Goal: Download file/media

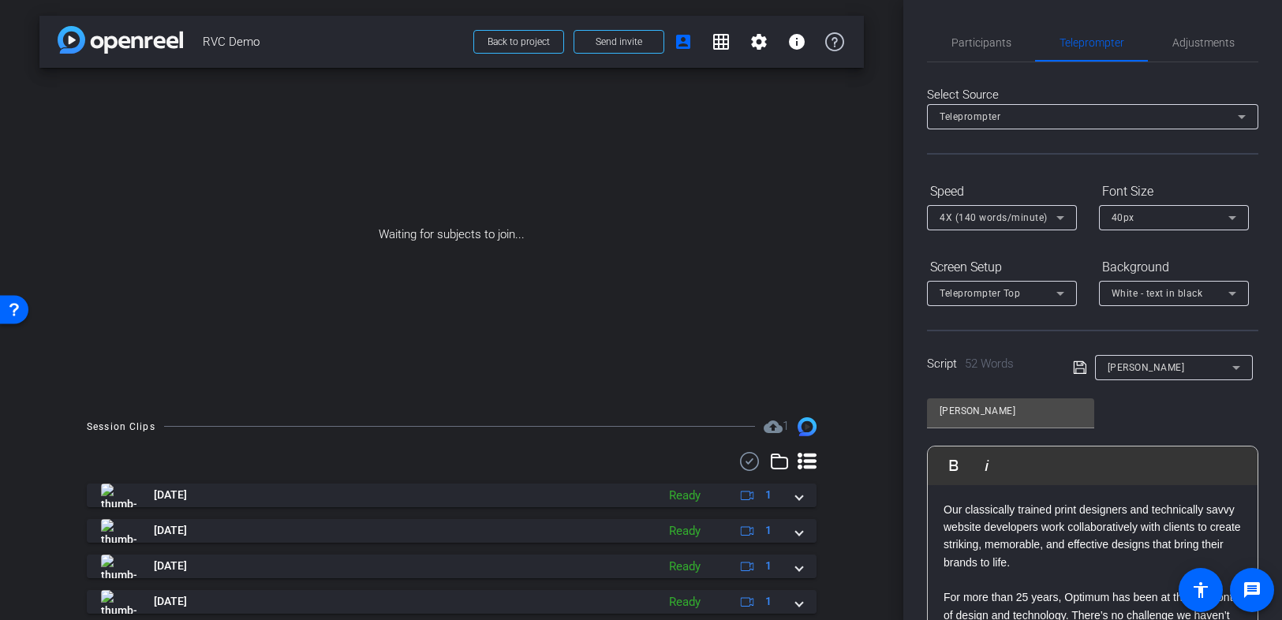
scroll to position [4559, 1]
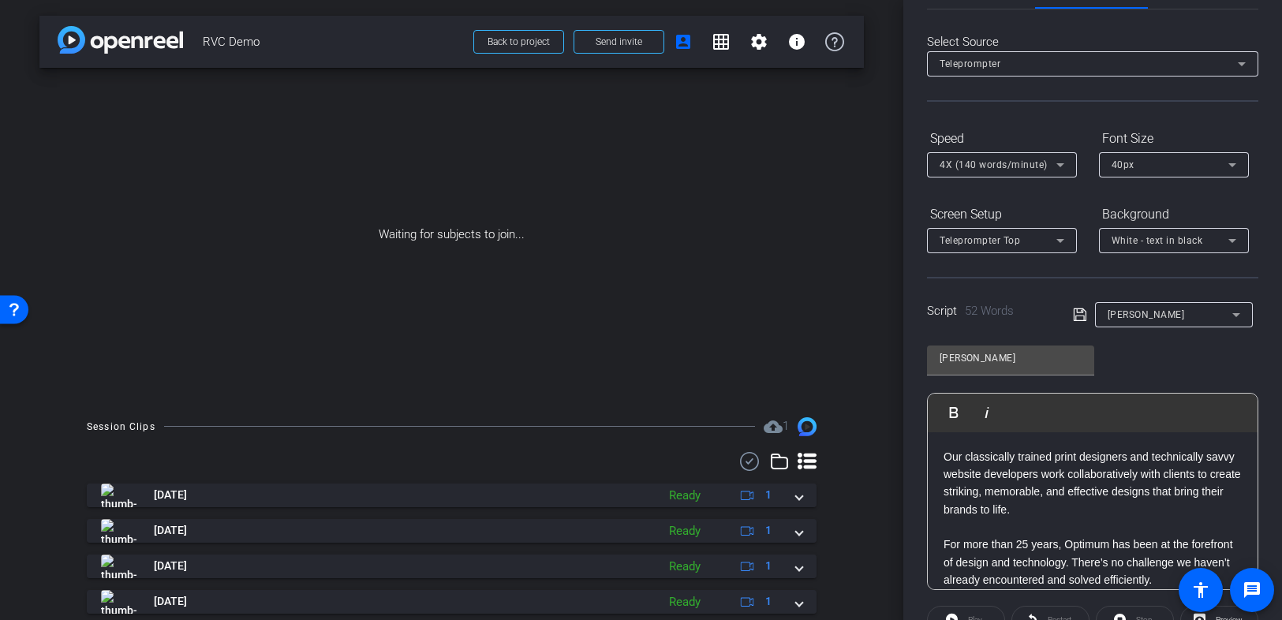
click at [617, 43] on span "Send invite" at bounding box center [619, 41] width 47 height 13
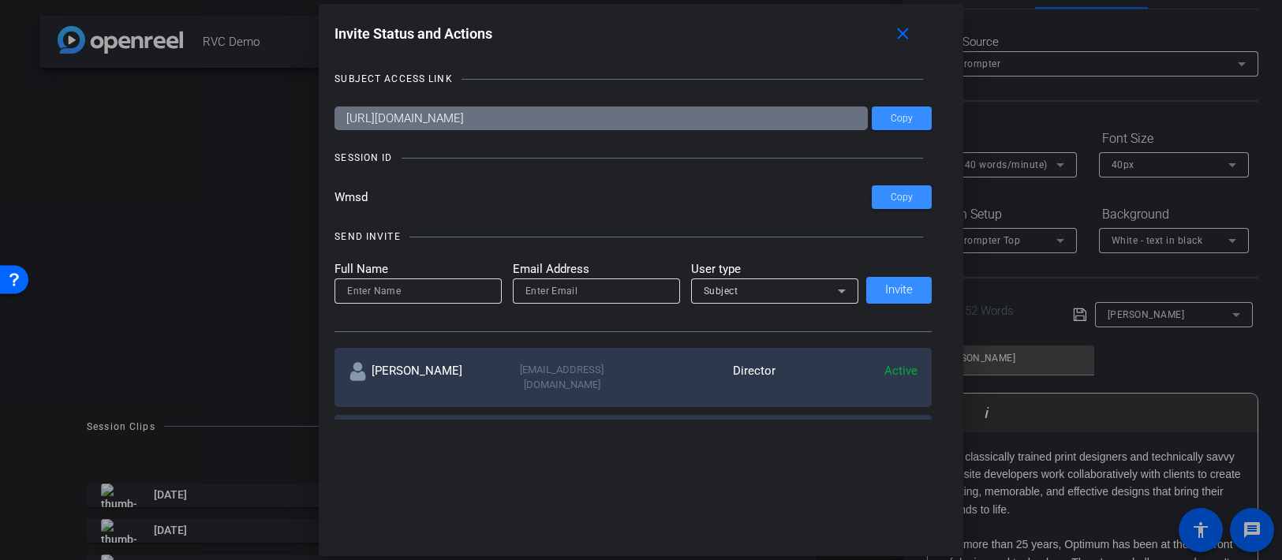
drag, startPoint x: 347, startPoint y: 197, endPoint x: 331, endPoint y: 197, distance: 15.8
click at [331, 197] on div "Invite Status and Actions close SUBJECT ACCESS LINK https://capture.openreel.co…" at bounding box center [641, 219] width 644 height 431
click at [904, 32] on mat-icon "close" at bounding box center [903, 34] width 20 height 20
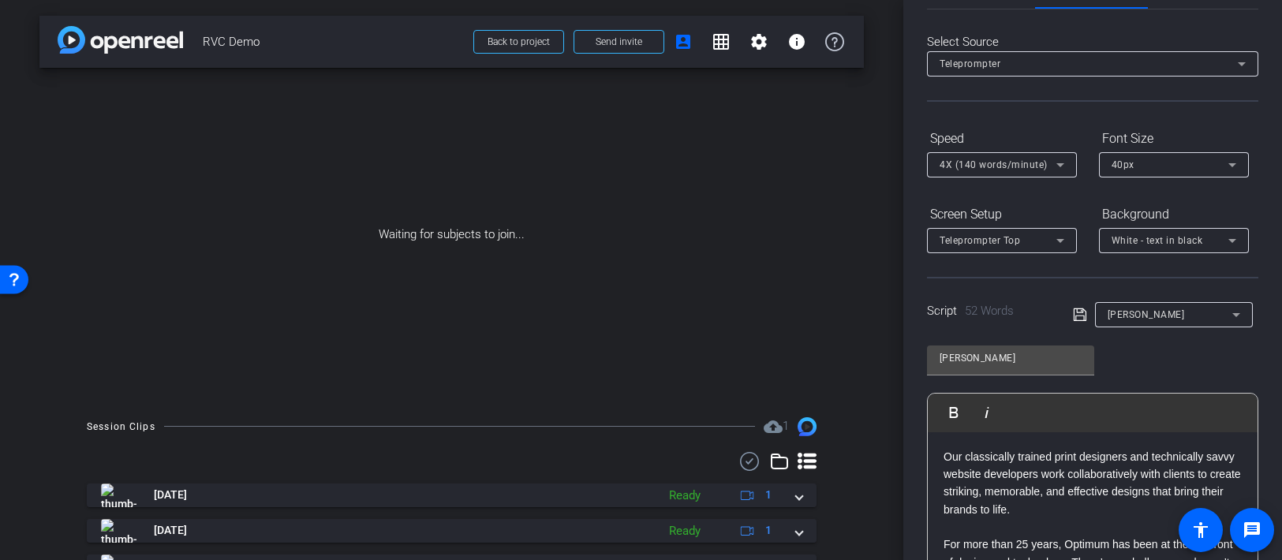
click at [1081, 318] on icon at bounding box center [1080, 314] width 14 height 19
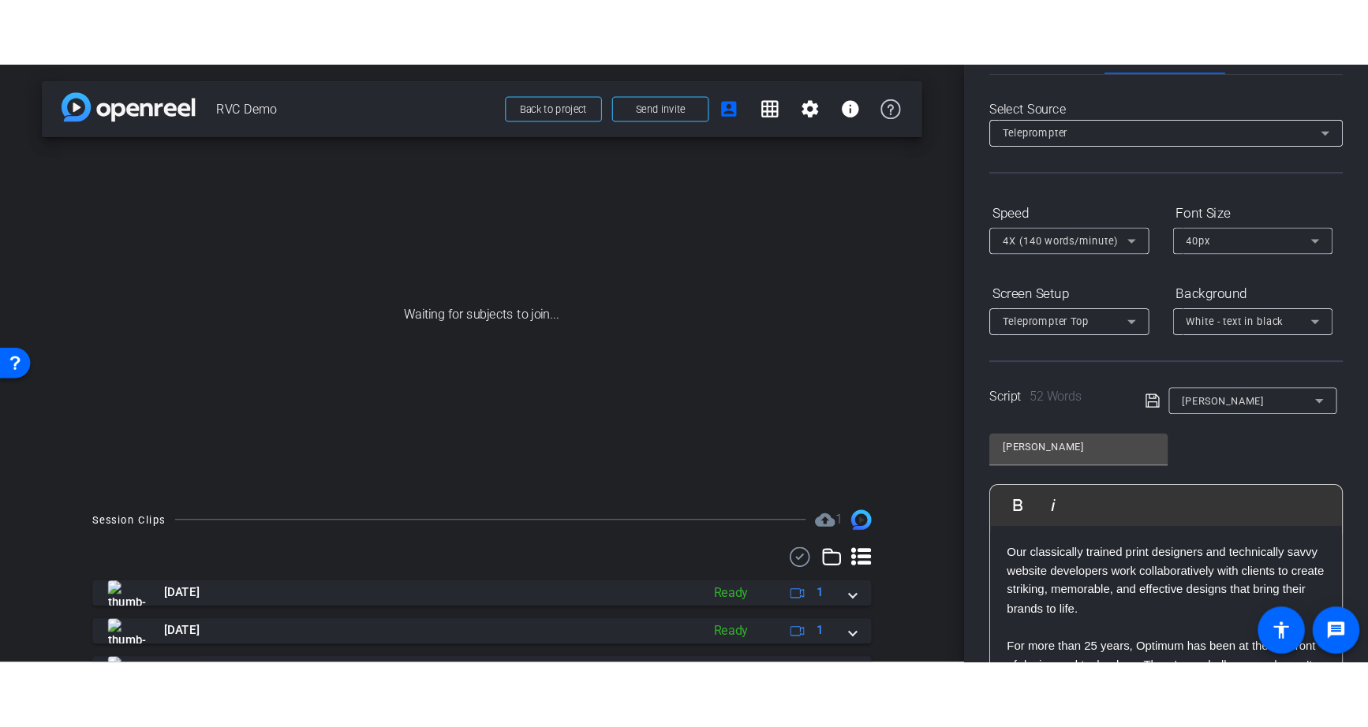
scroll to position [0, 0]
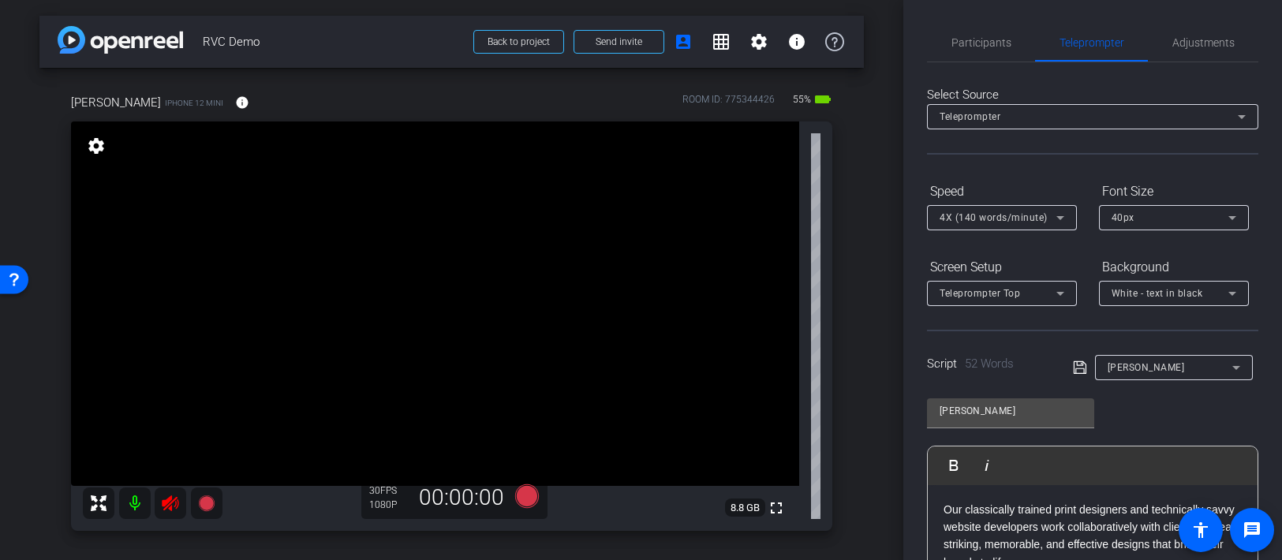
click at [170, 500] on icon at bounding box center [170, 503] width 17 height 16
click at [170, 500] on div at bounding box center [153, 503] width 140 height 32
click at [1195, 46] on span "Adjustments" at bounding box center [1203, 42] width 62 height 11
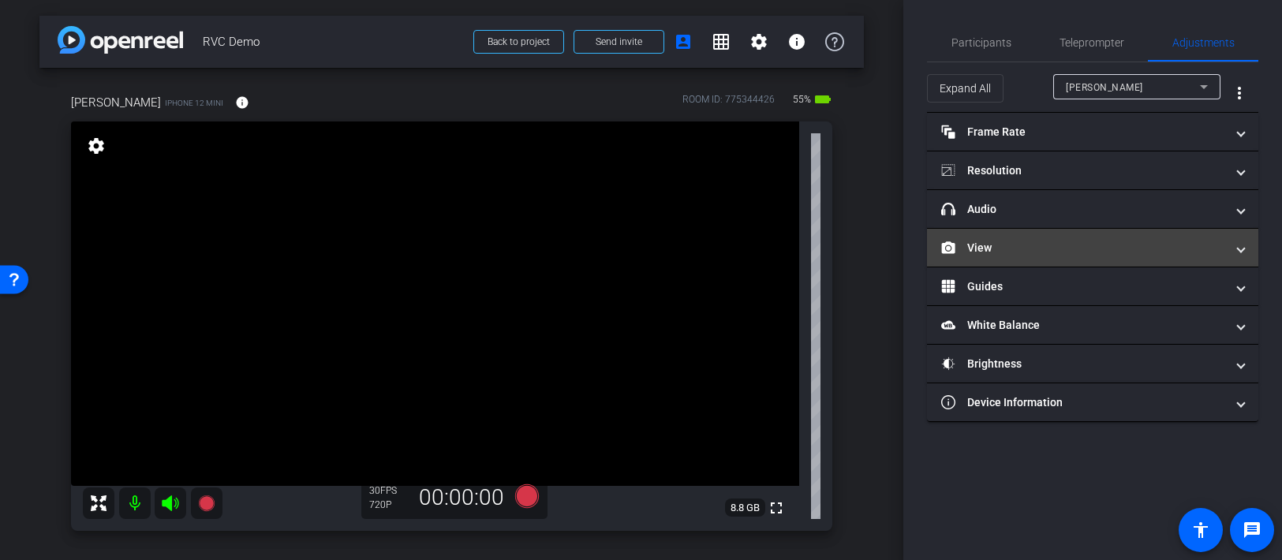
click at [1023, 247] on mat-panel-title "View" at bounding box center [1083, 248] width 284 height 17
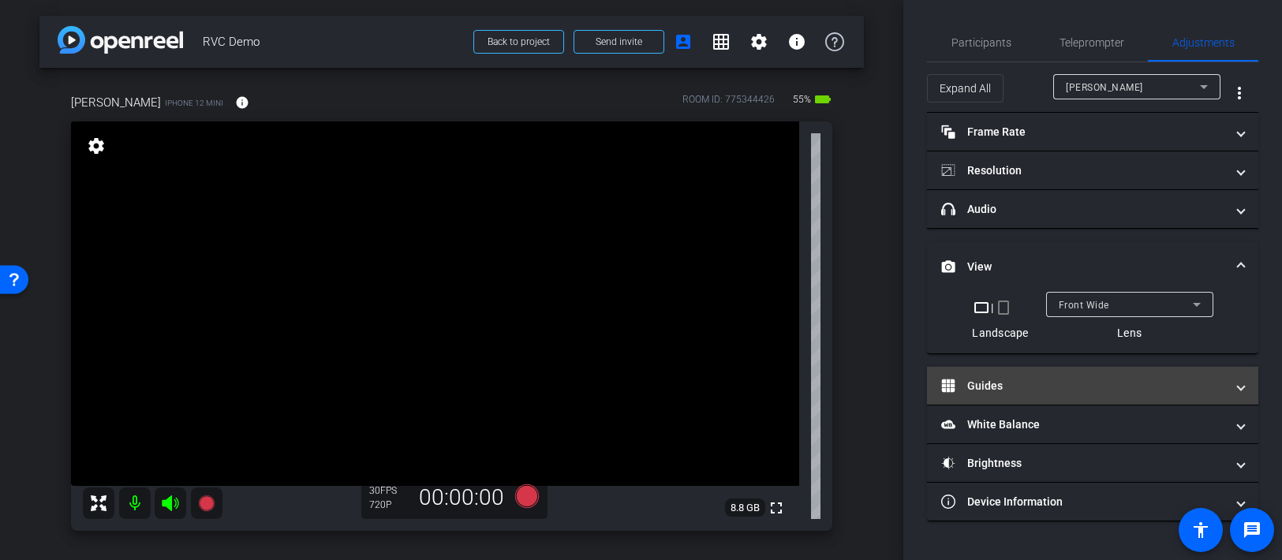
click at [1004, 384] on mat-panel-title "Guides" at bounding box center [1083, 386] width 284 height 17
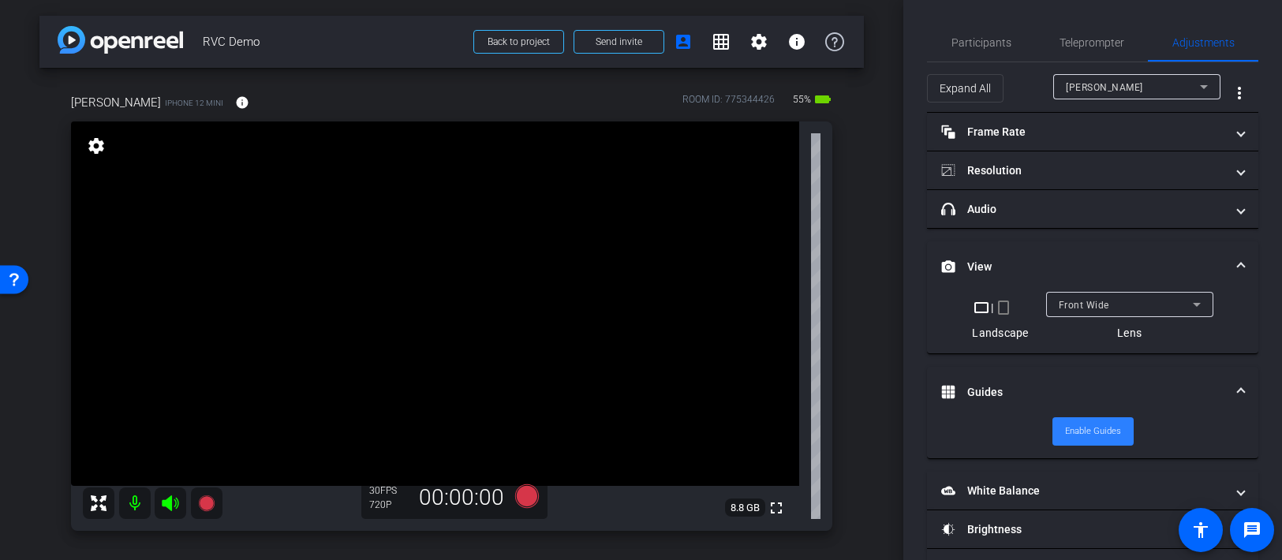
click at [1077, 428] on span "Enable Guides" at bounding box center [1093, 432] width 56 height 24
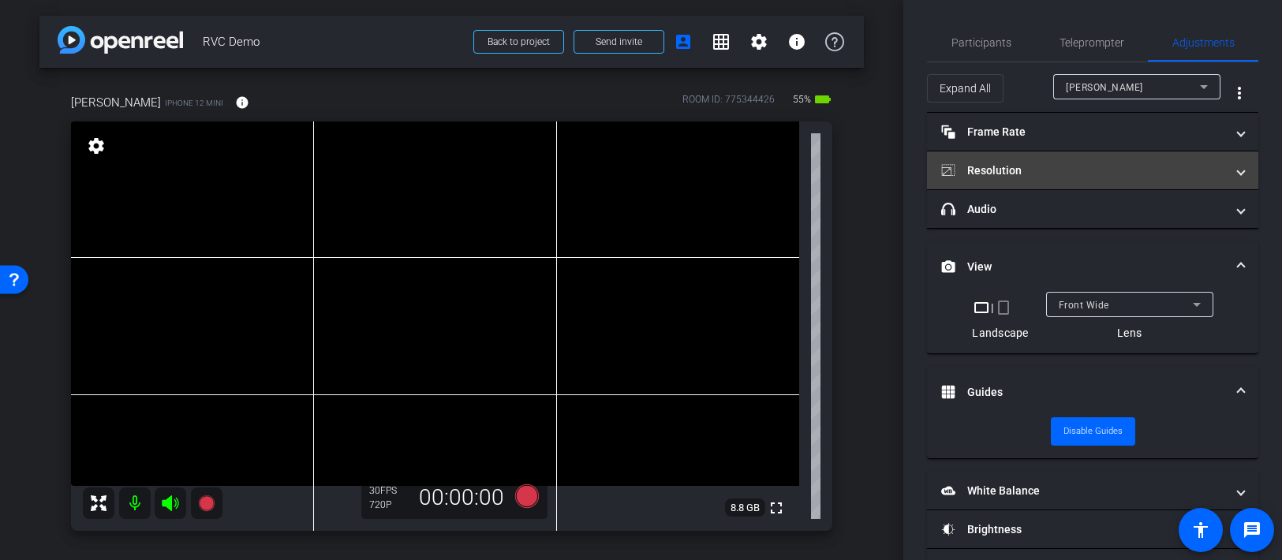
click at [1040, 166] on mat-panel-title "Resolution" at bounding box center [1083, 170] width 284 height 17
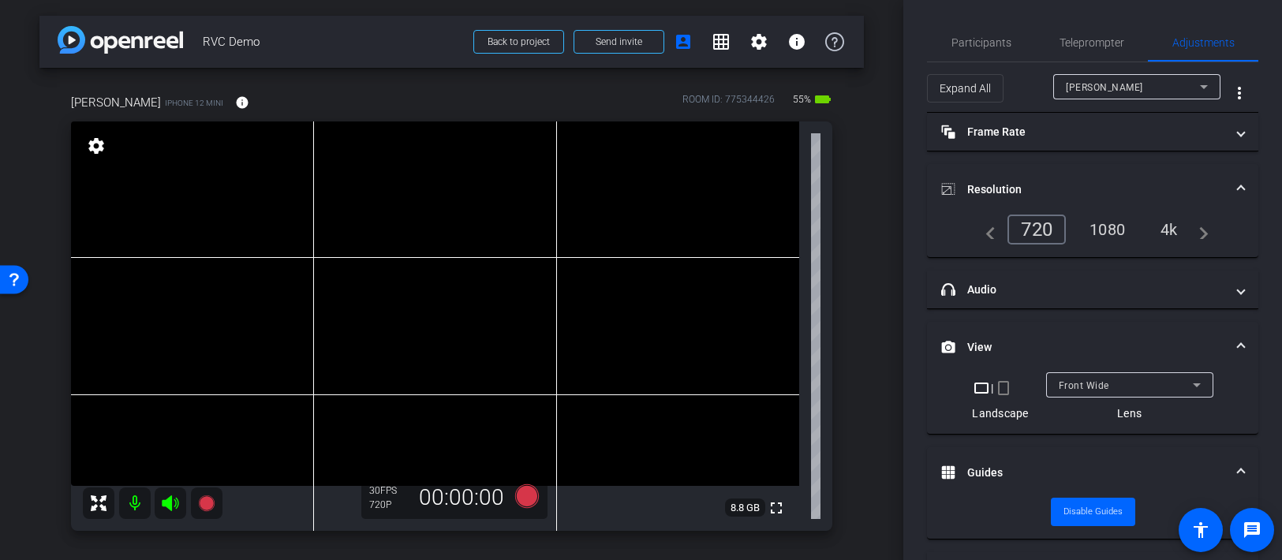
click at [1163, 230] on div "4k" at bounding box center [1169, 229] width 41 height 27
click at [1043, 194] on mat-panel-title "Resolution" at bounding box center [1083, 189] width 284 height 17
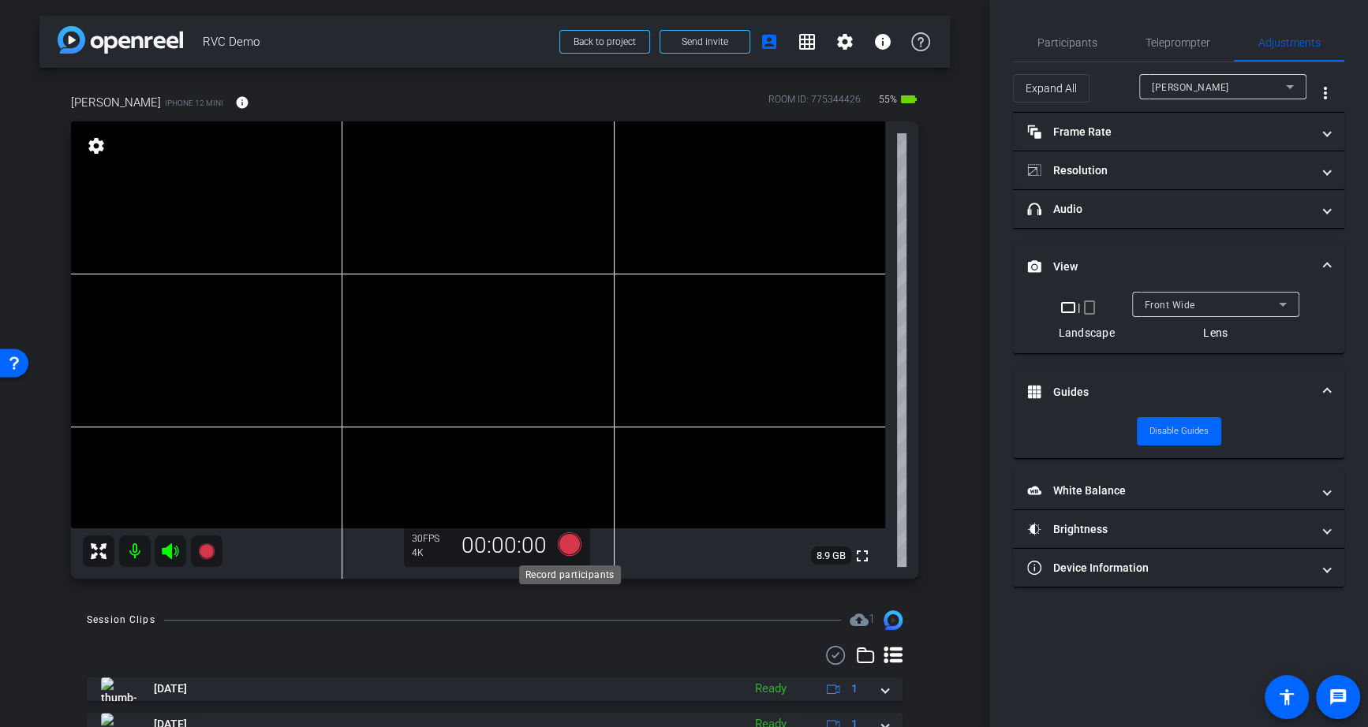
click at [570, 539] on icon at bounding box center [570, 544] width 24 height 24
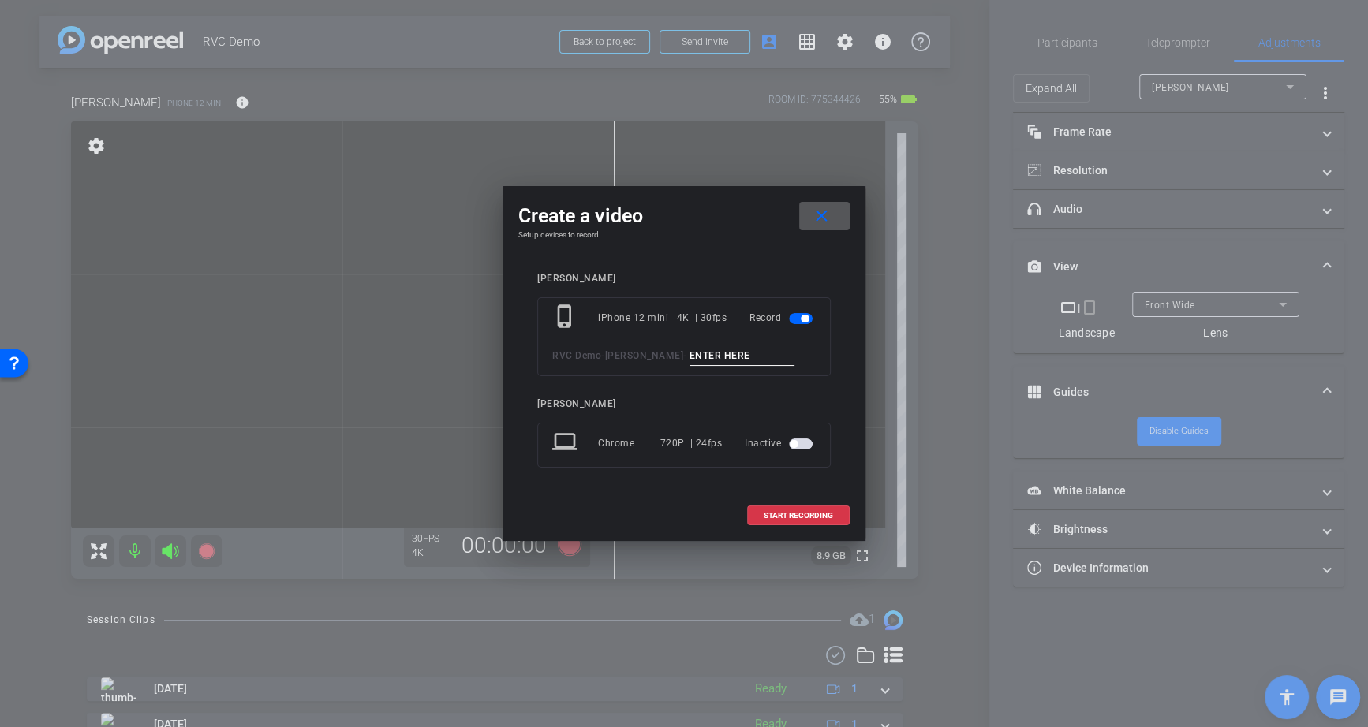
click at [689, 357] on input at bounding box center [742, 356] width 106 height 20
type input "Lara take 1"
click at [802, 513] on span "START RECORDING" at bounding box center [798, 516] width 69 height 8
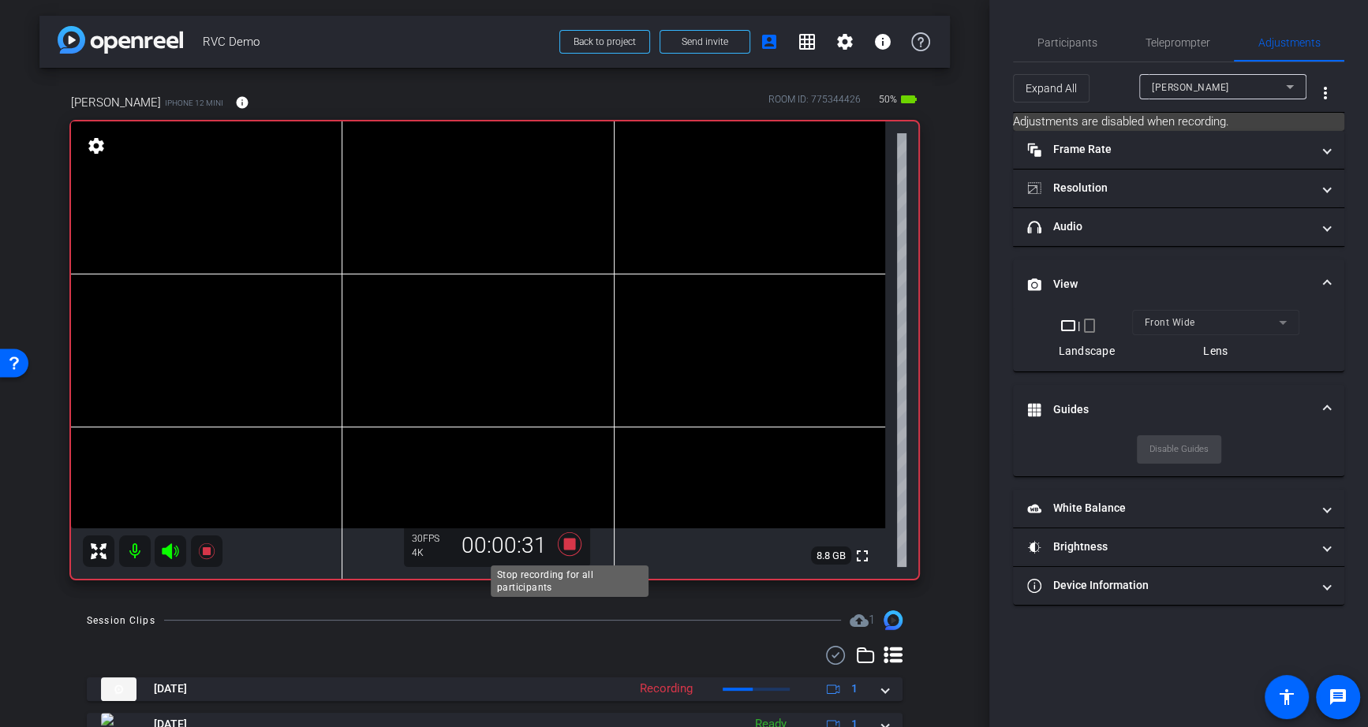
click at [567, 547] on icon at bounding box center [570, 544] width 24 height 24
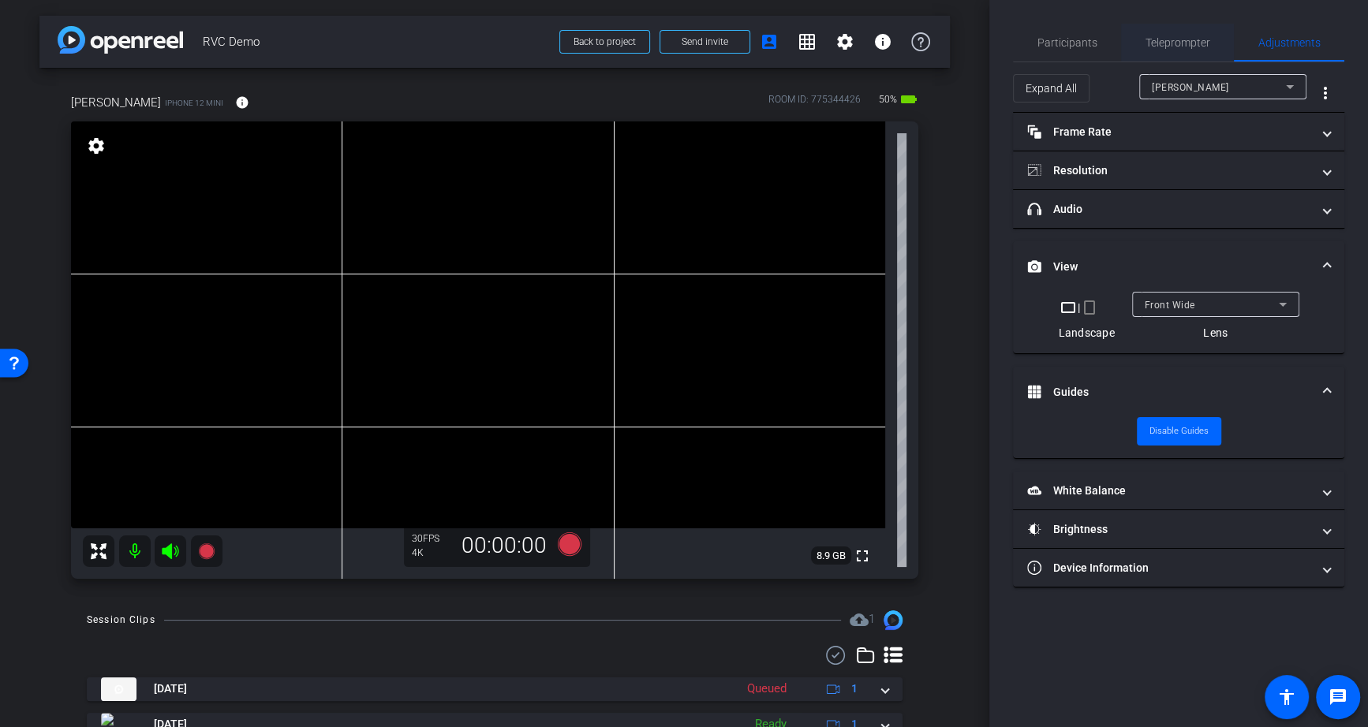
click at [1175, 43] on span "Teleprompter" at bounding box center [1177, 42] width 65 height 11
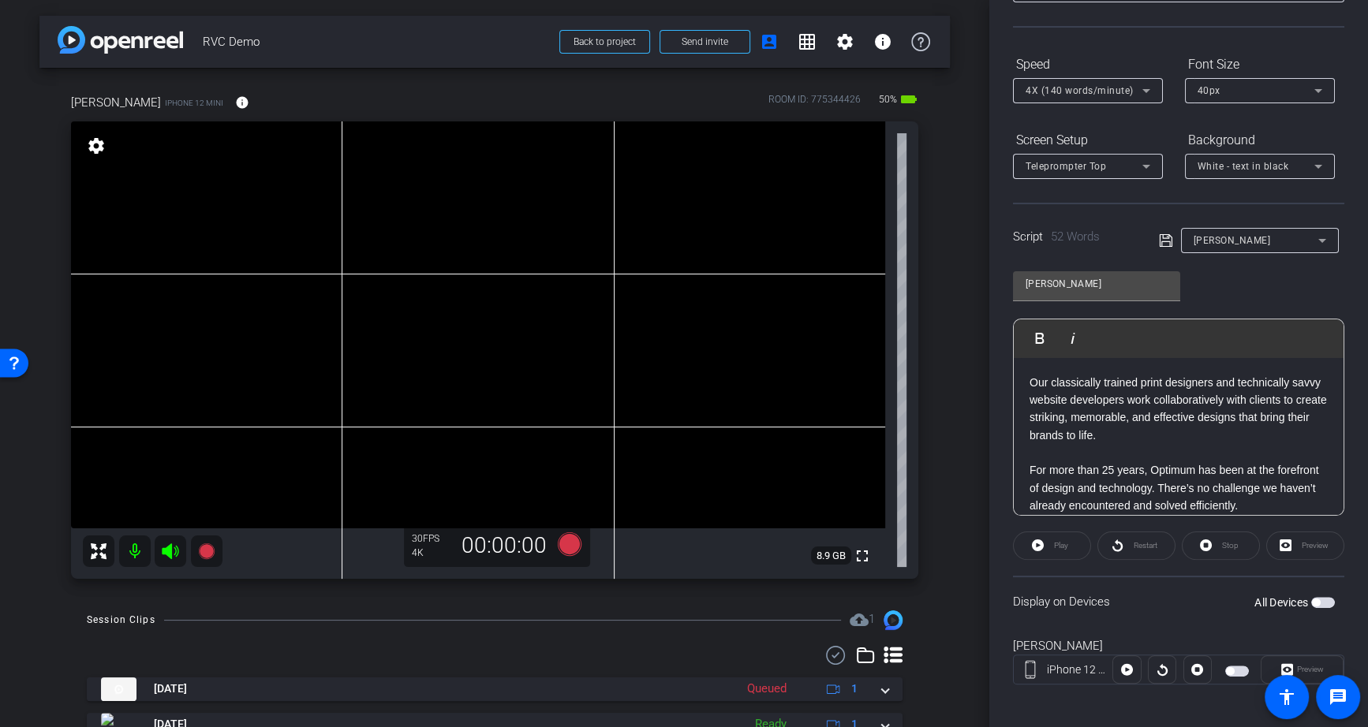
scroll to position [133, 0]
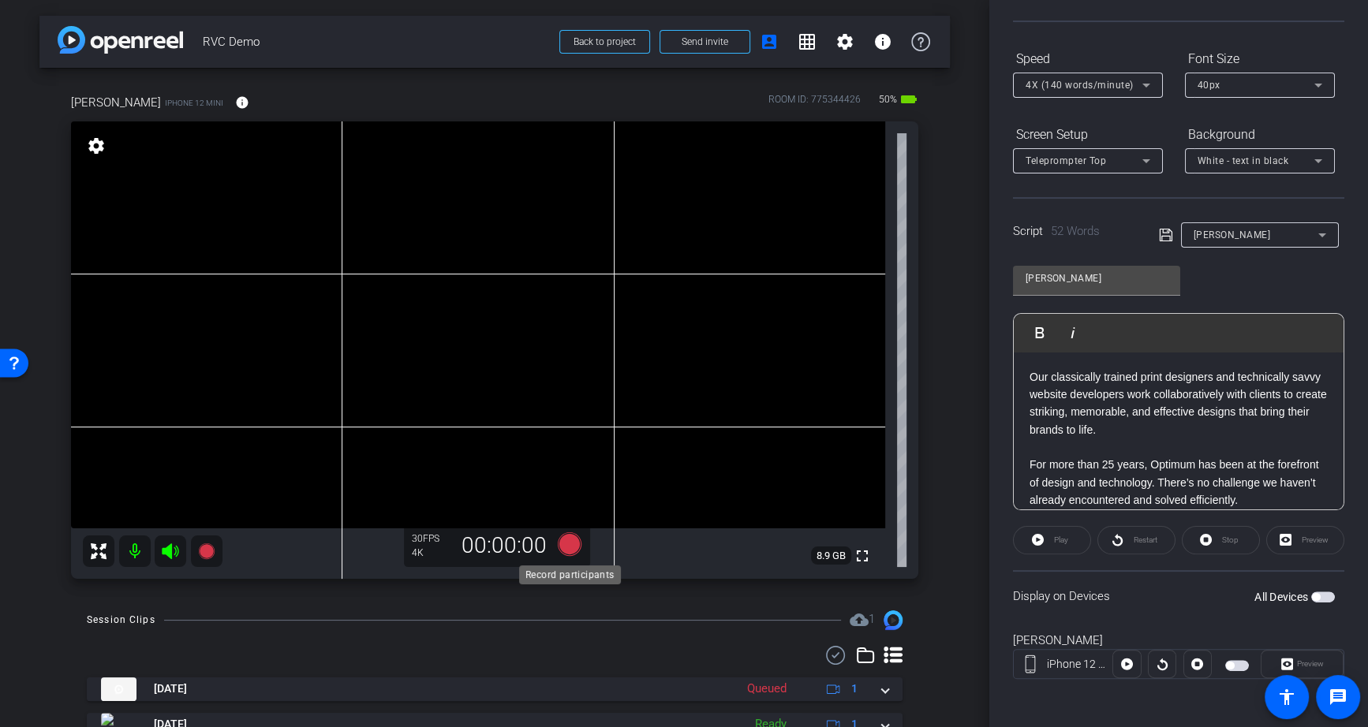
click at [568, 545] on icon at bounding box center [570, 544] width 24 height 24
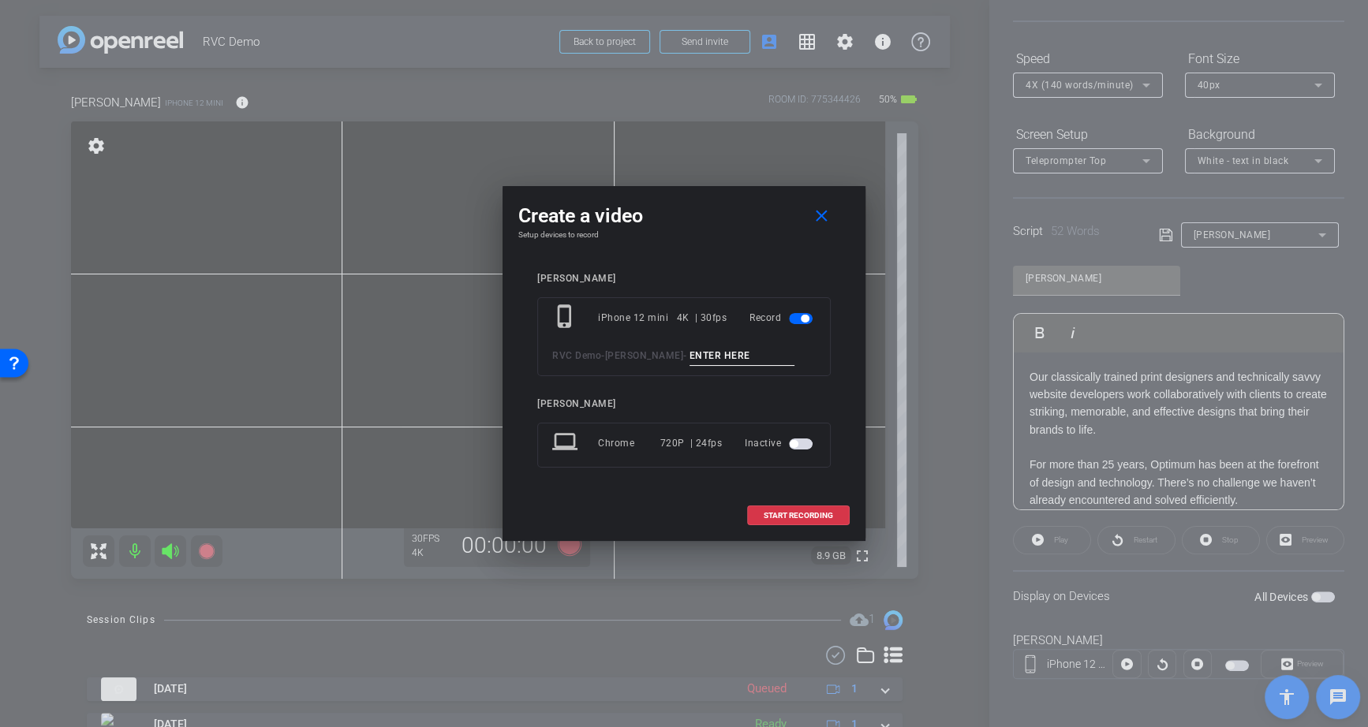
click at [689, 346] on input at bounding box center [742, 356] width 106 height 20
type input "Lara Tele"
click at [821, 514] on span "START RECORDING" at bounding box center [798, 516] width 69 height 8
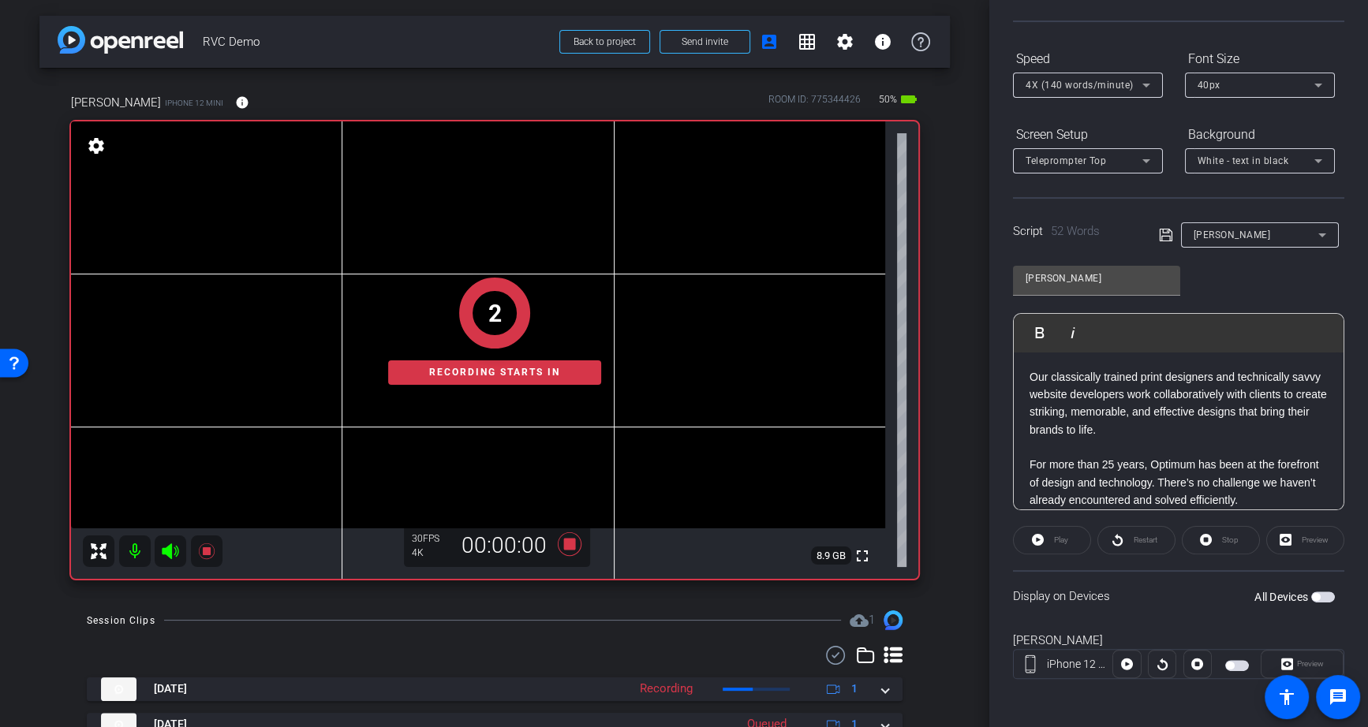
click at [1238, 619] on span "button" at bounding box center [1237, 665] width 24 height 11
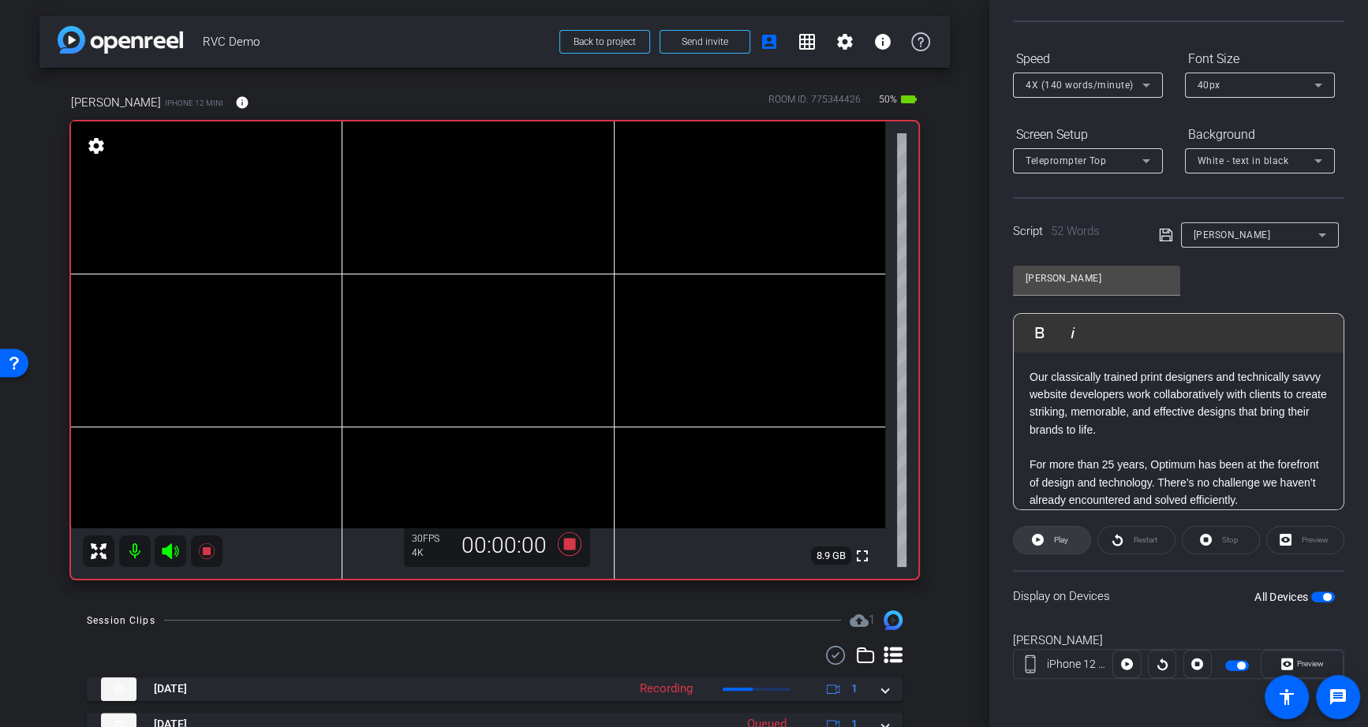
click at [1057, 543] on span "Play" at bounding box center [1059, 540] width 18 height 22
click at [566, 545] on icon at bounding box center [570, 544] width 24 height 24
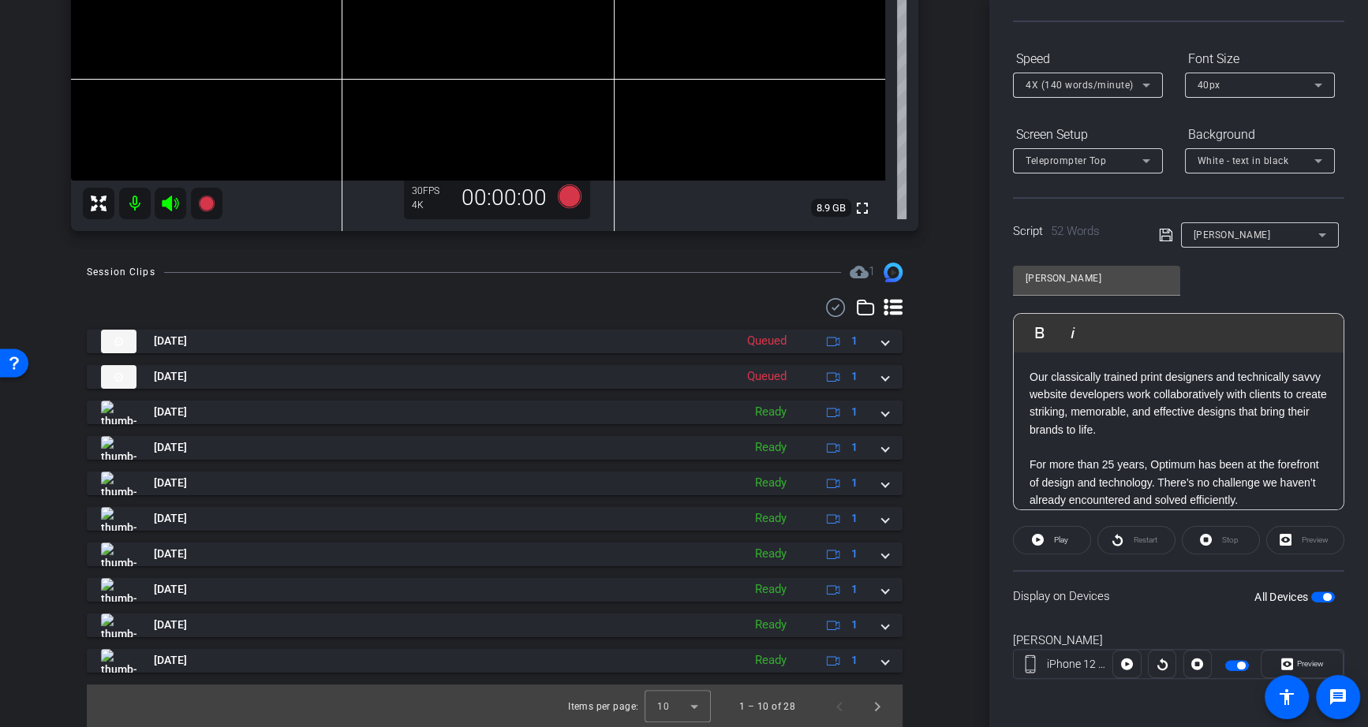
scroll to position [335, 0]
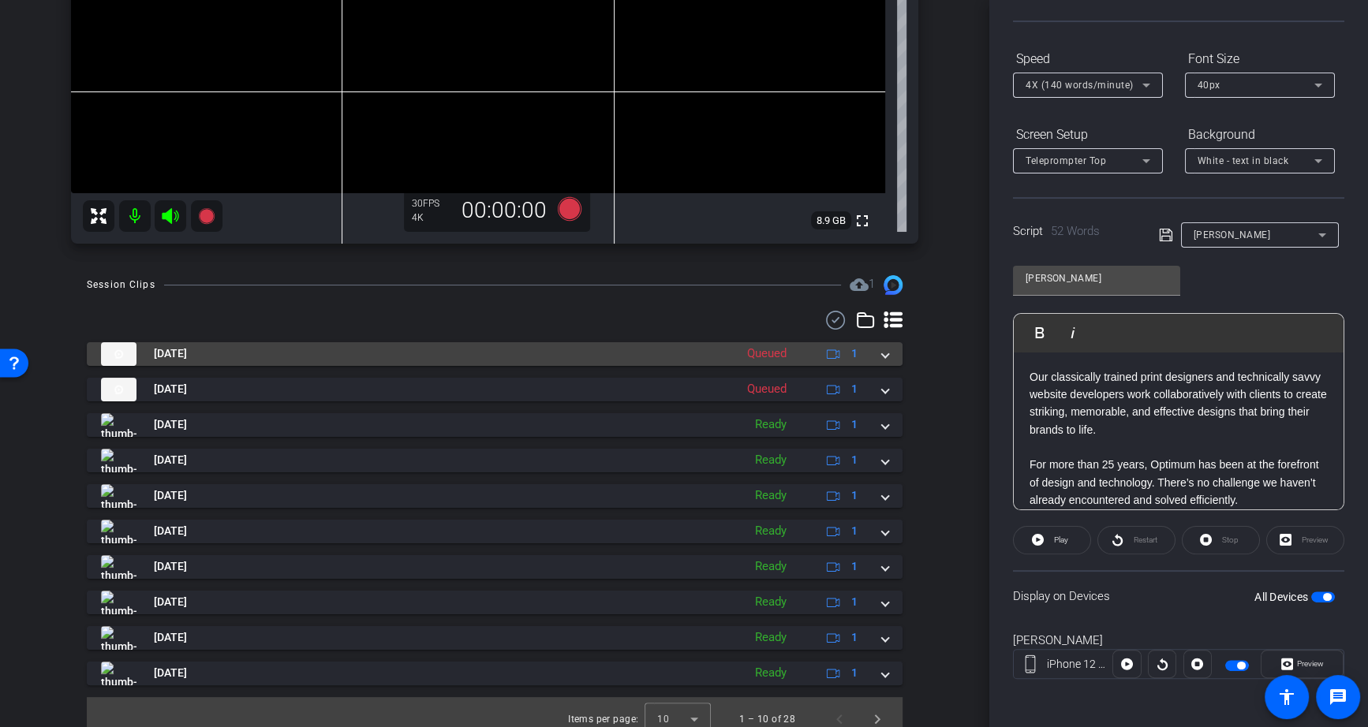
click at [887, 357] on span at bounding box center [885, 354] width 6 height 17
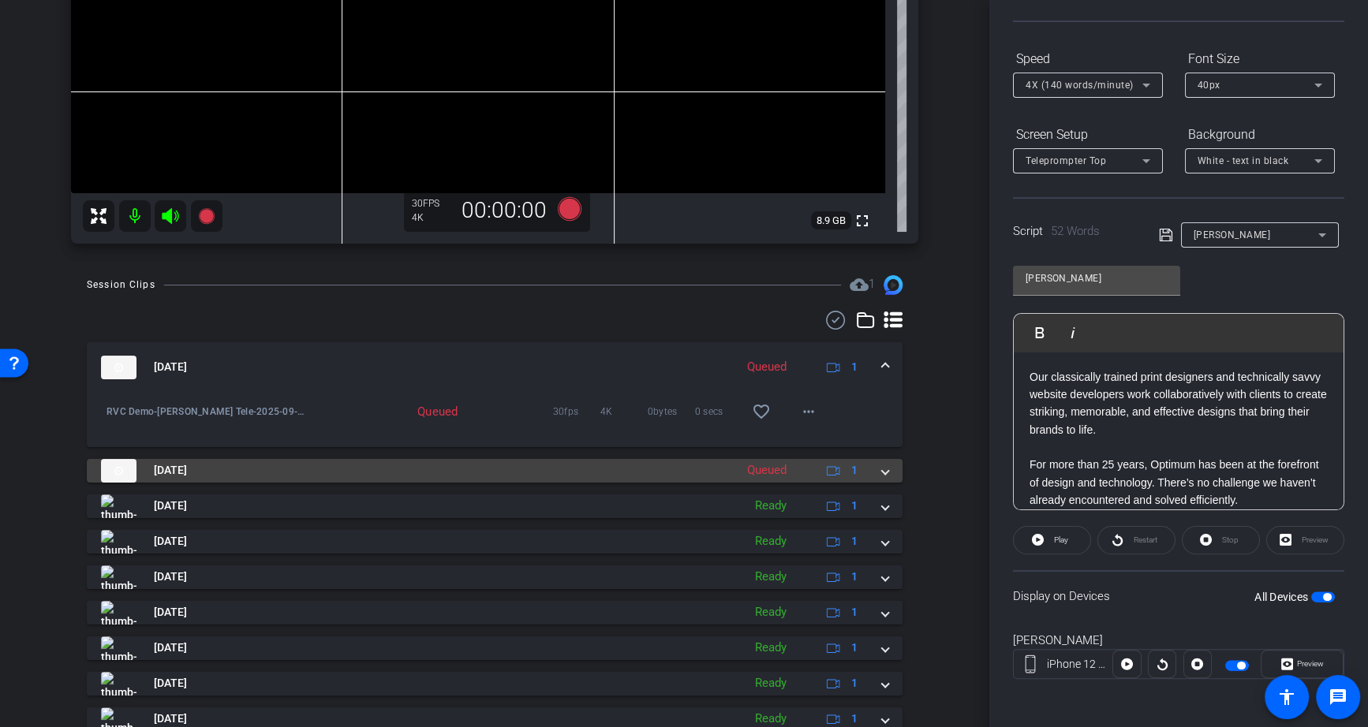
click at [887, 469] on span at bounding box center [885, 470] width 6 height 17
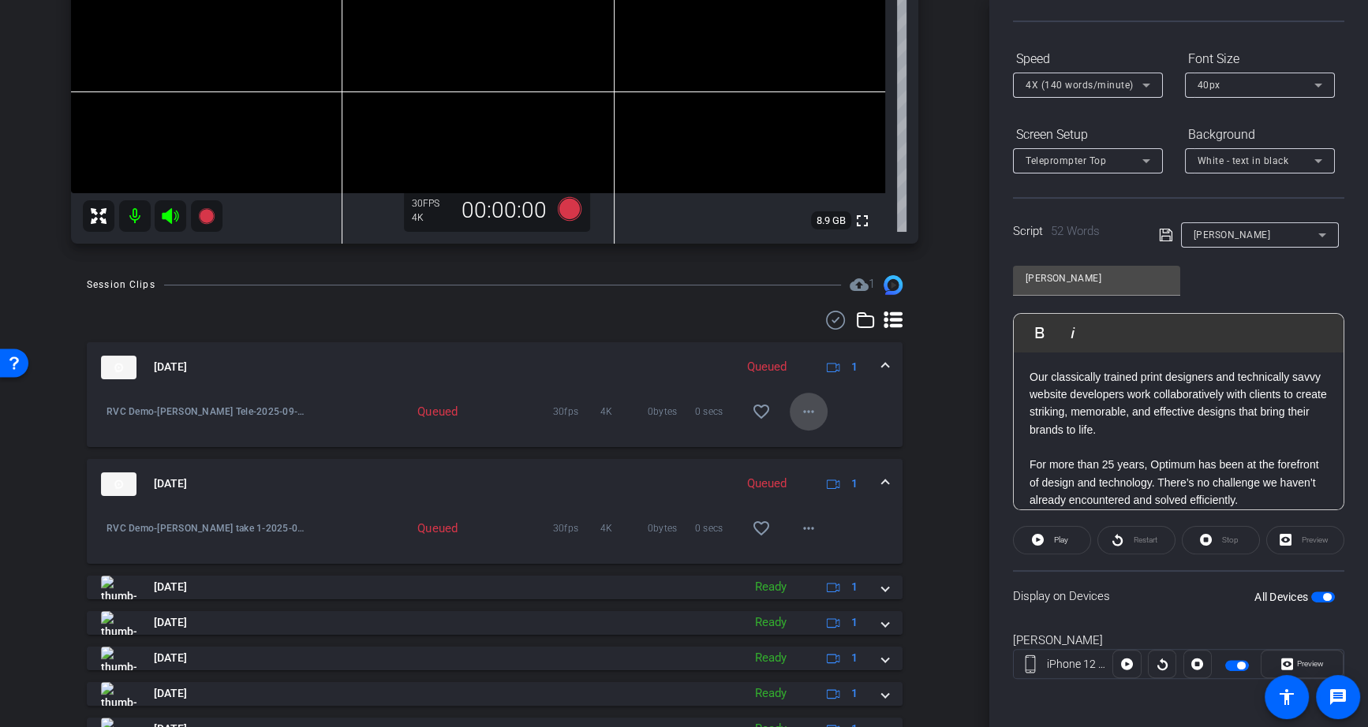
click at [808, 409] on mat-icon "more_horiz" at bounding box center [808, 411] width 19 height 19
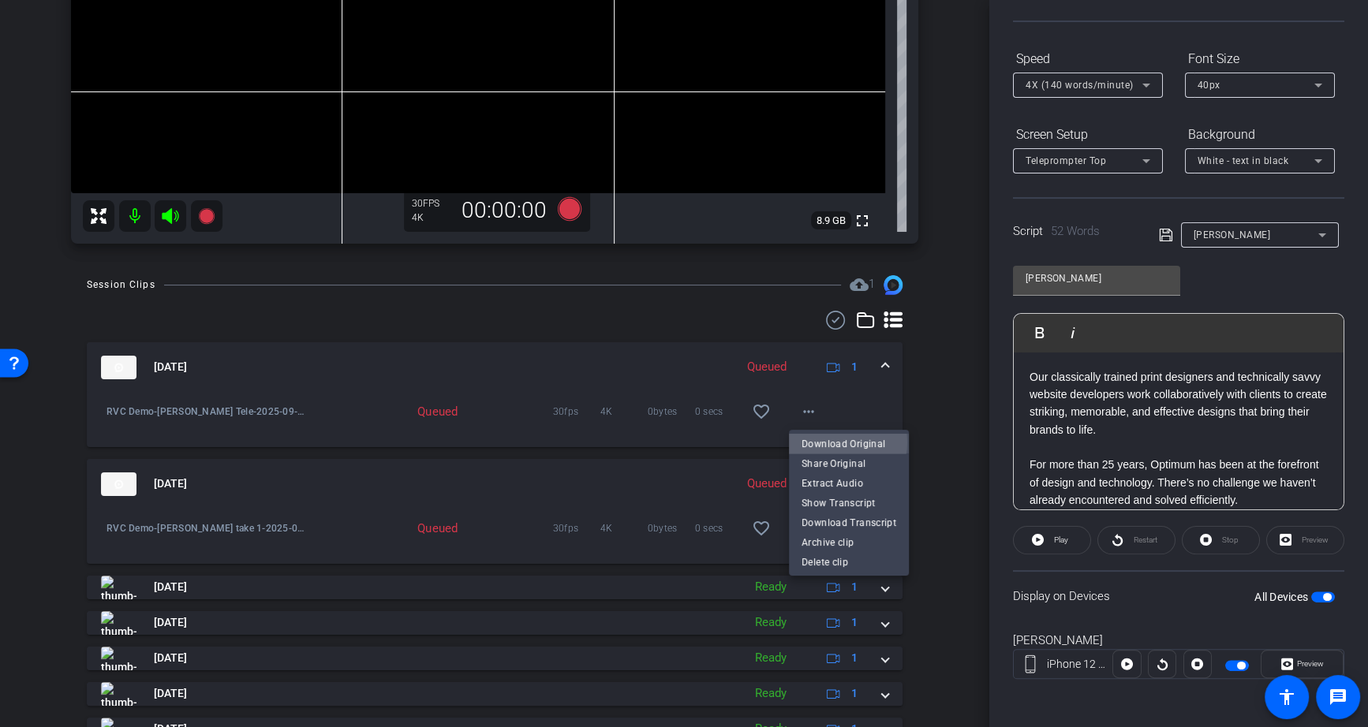
click at [839, 443] on span "Download Original" at bounding box center [848, 443] width 95 height 19
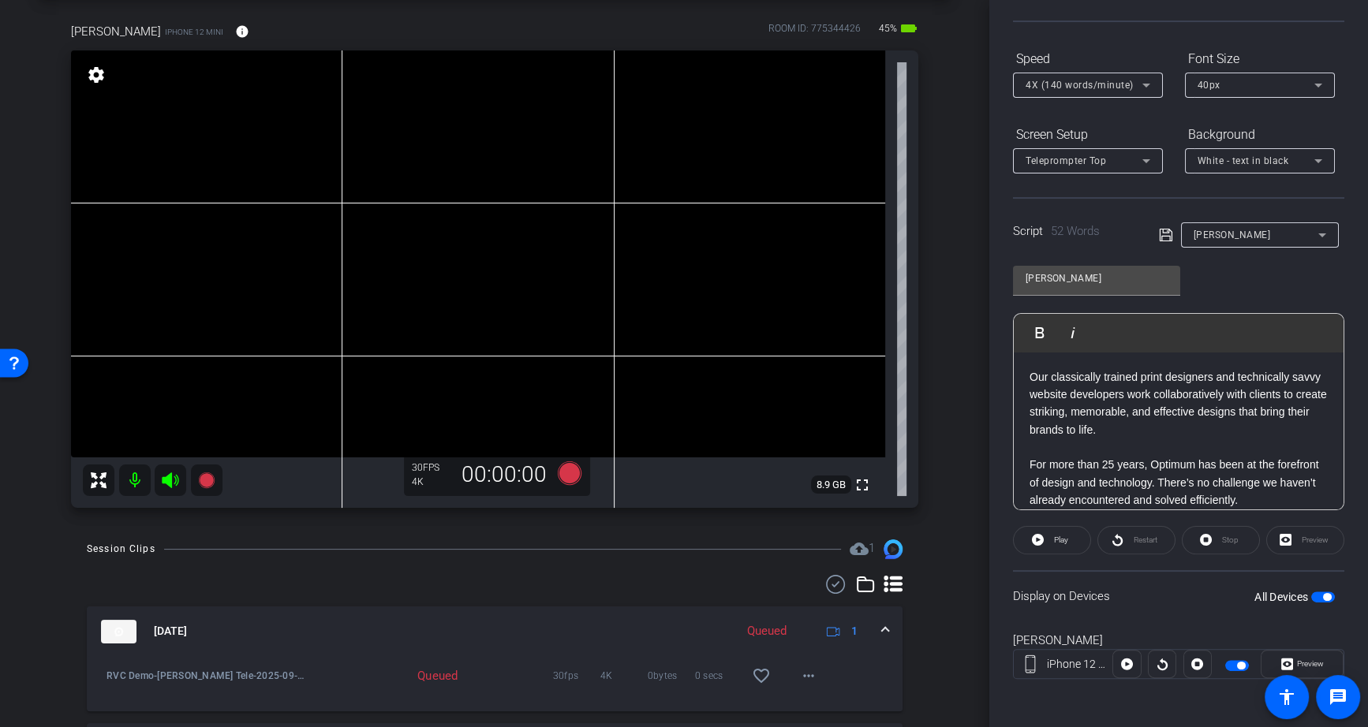
scroll to position [0, 0]
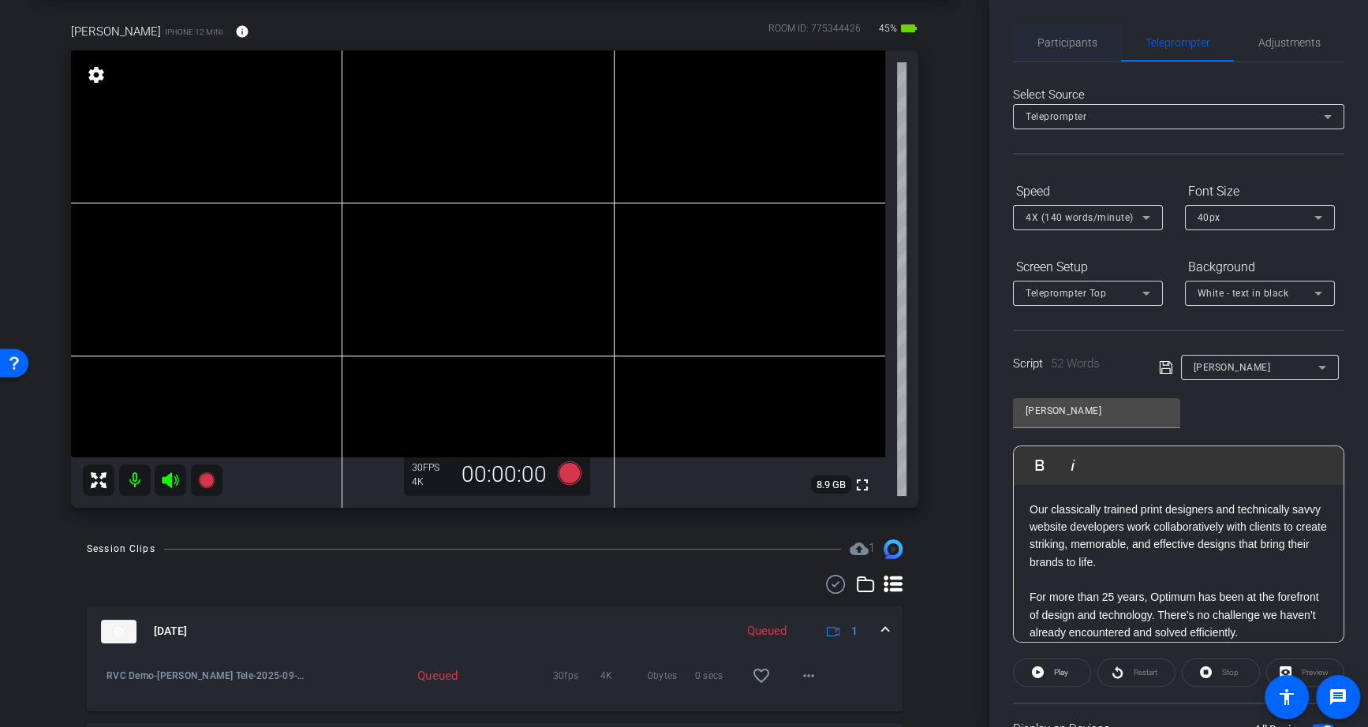
click at [1070, 46] on span "Participants" at bounding box center [1067, 42] width 60 height 11
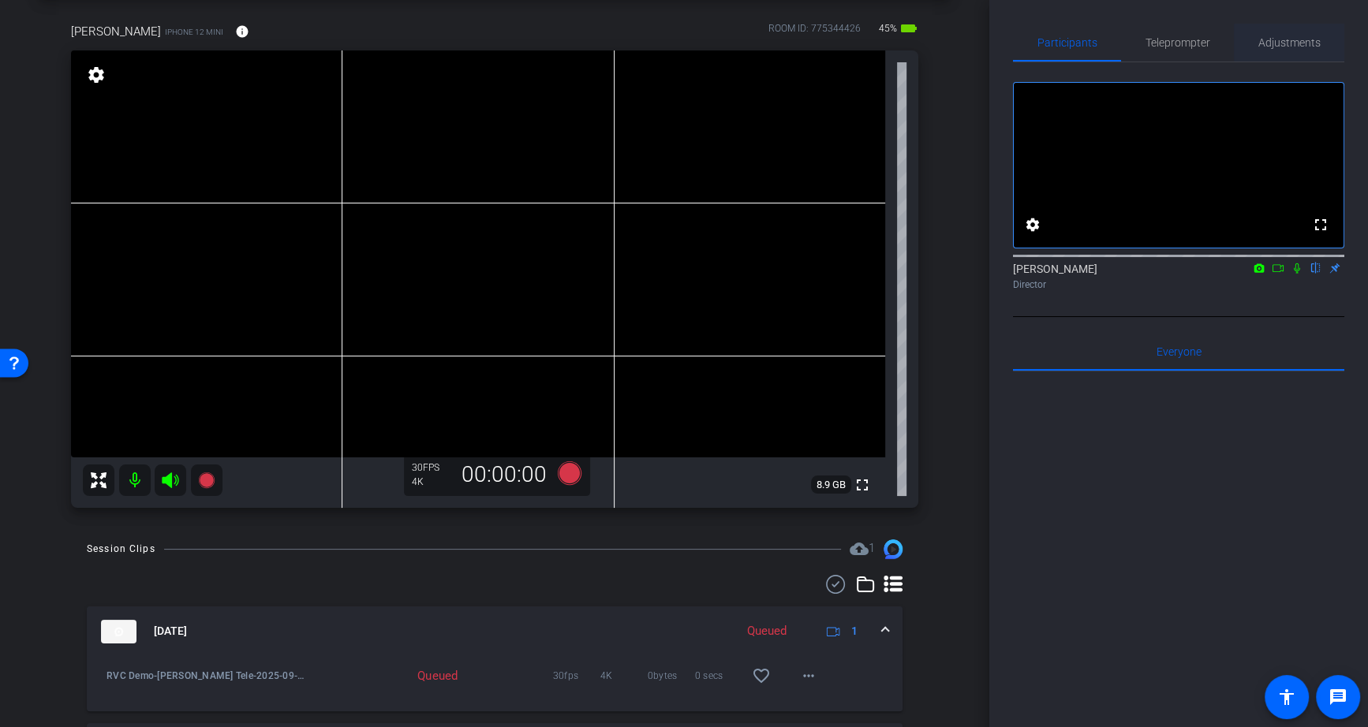
click at [1281, 44] on span "Adjustments" at bounding box center [1289, 42] width 62 height 11
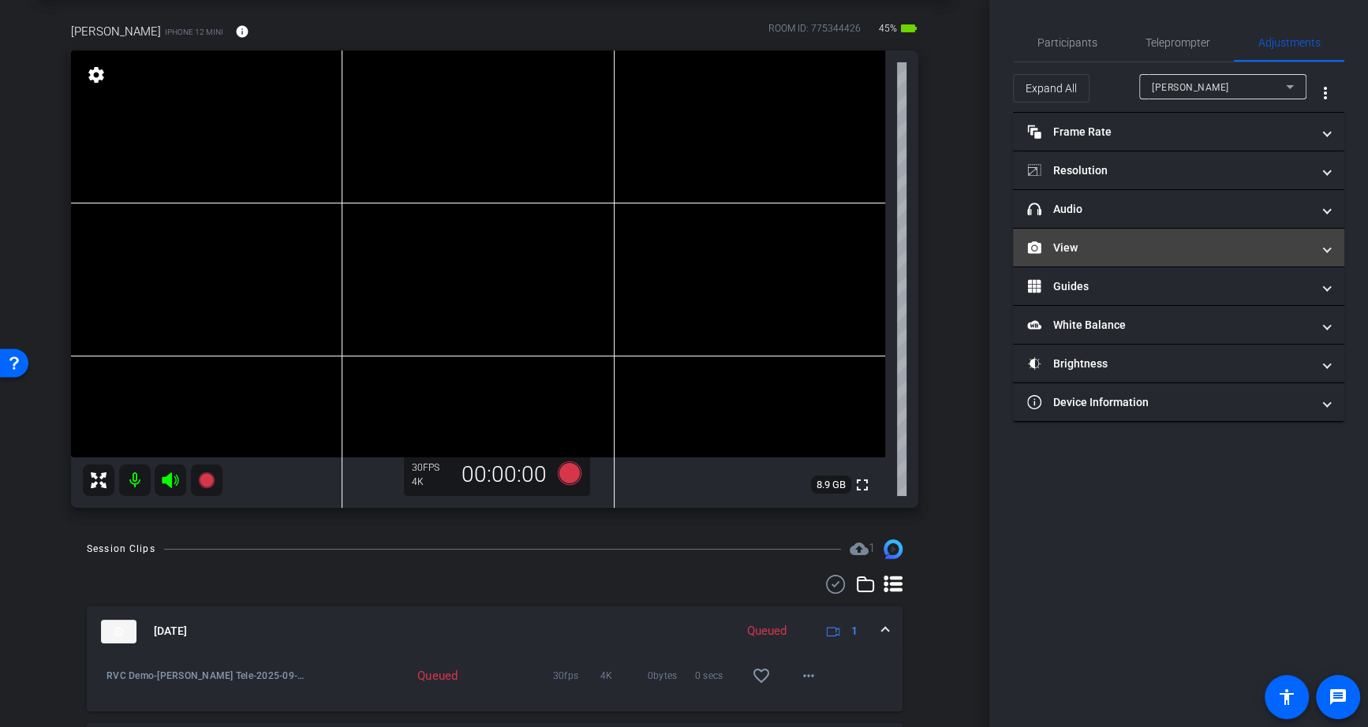
click at [1156, 245] on mat-panel-title "View" at bounding box center [1169, 248] width 284 height 17
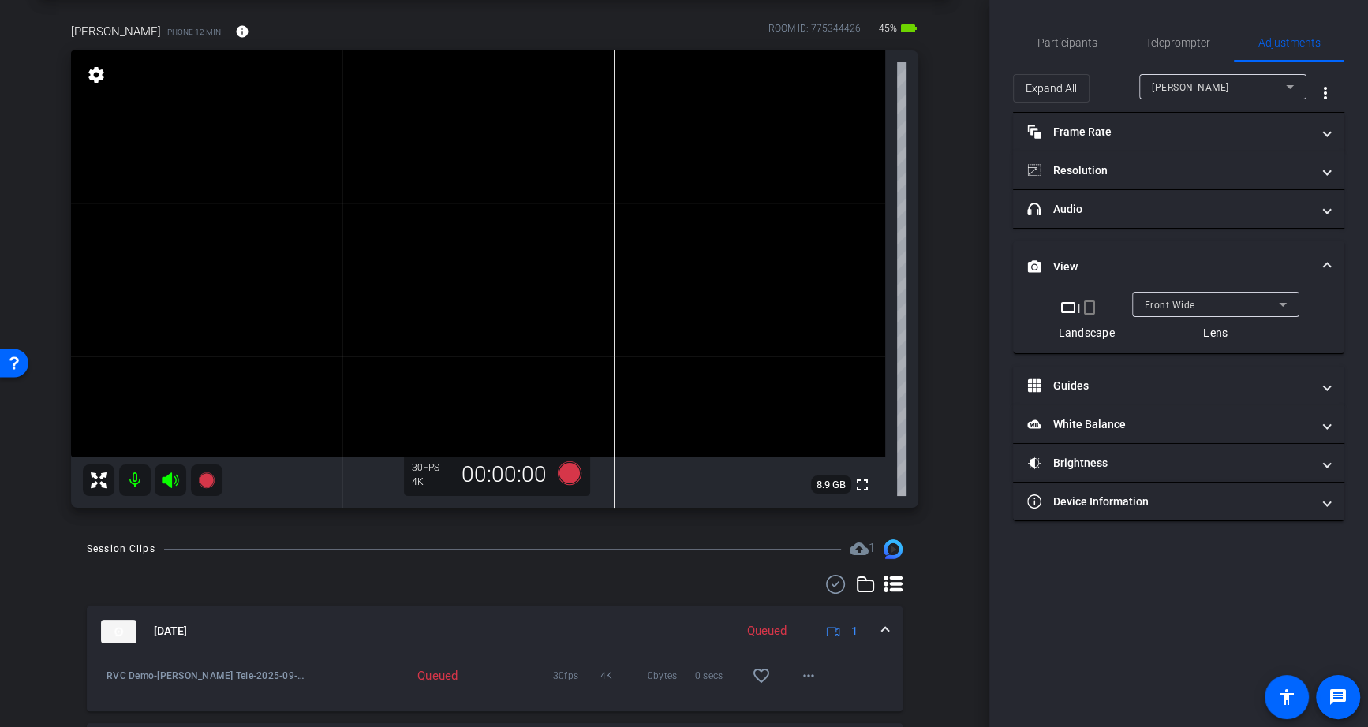
click at [1168, 303] on span "Front Wide" at bounding box center [1170, 305] width 50 height 11
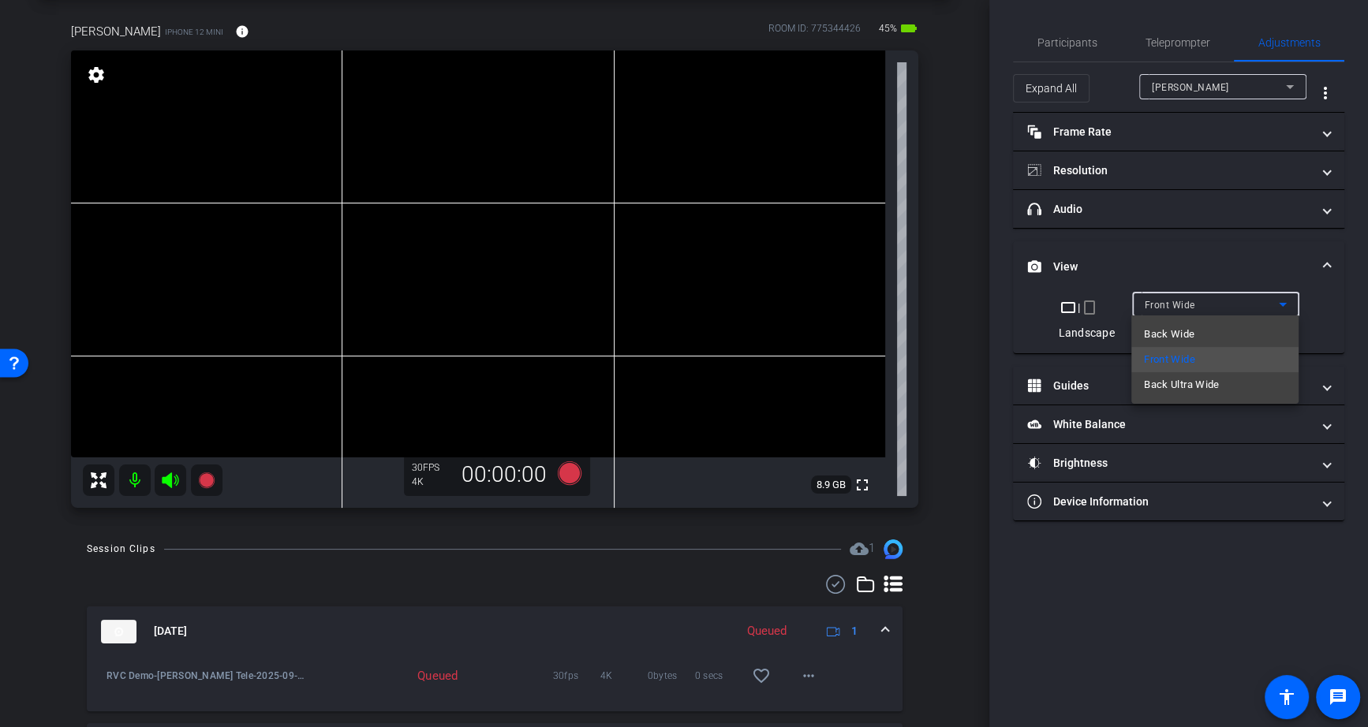
click at [1171, 166] on div at bounding box center [684, 363] width 1368 height 727
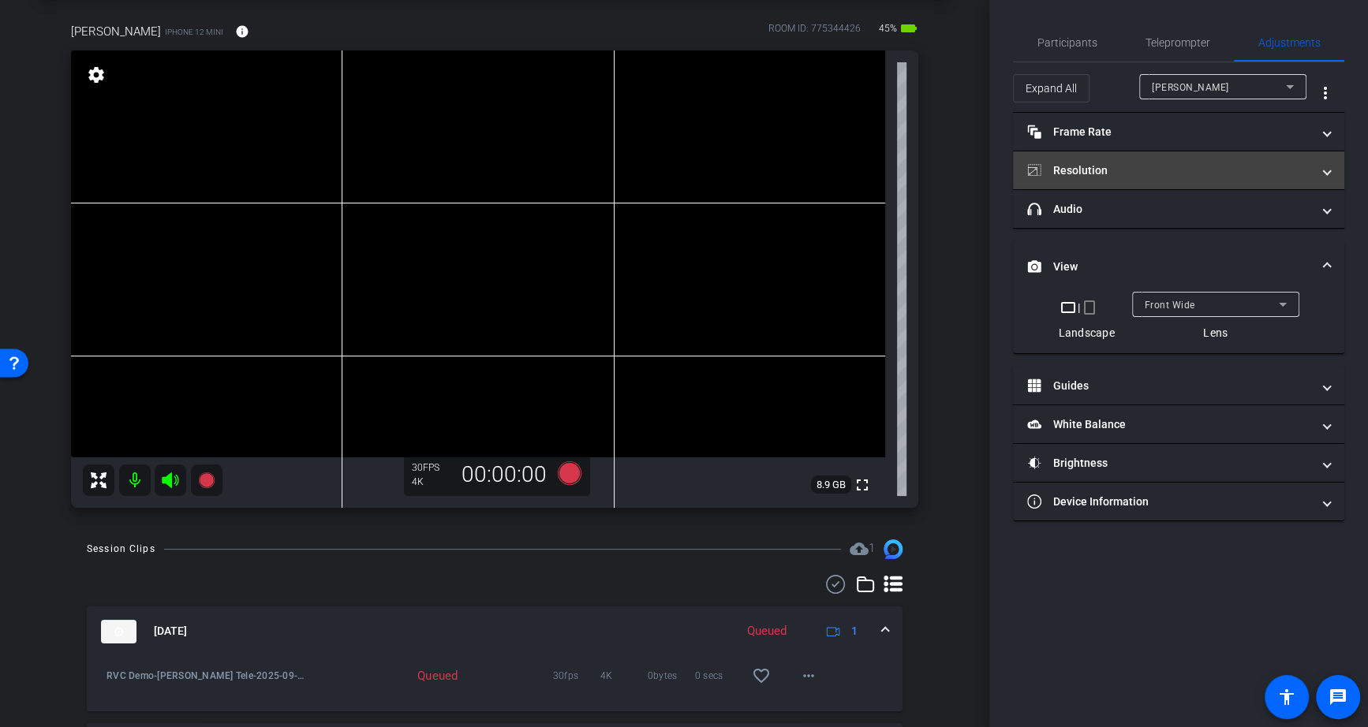
click at [1157, 172] on mat-panel-title "Resolution" at bounding box center [1169, 170] width 284 height 17
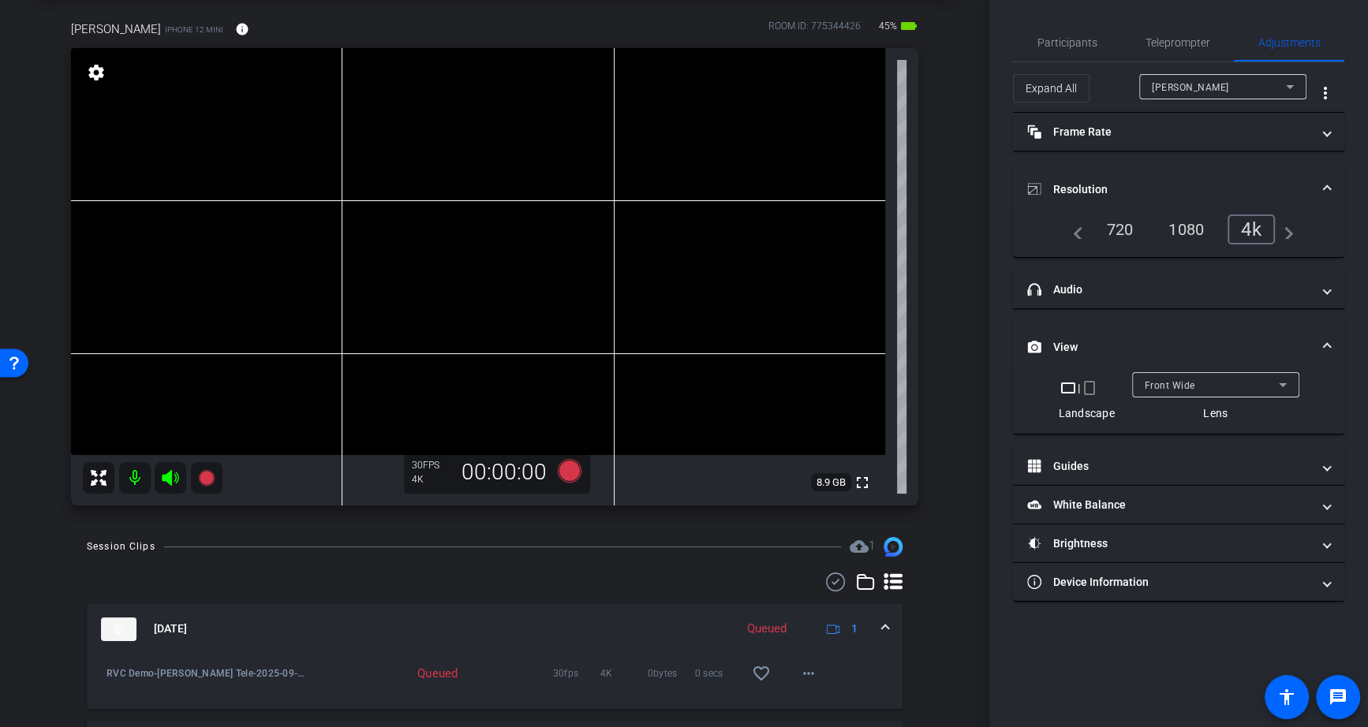
scroll to position [75, 0]
click at [1066, 48] on span "Participants" at bounding box center [1067, 42] width 60 height 11
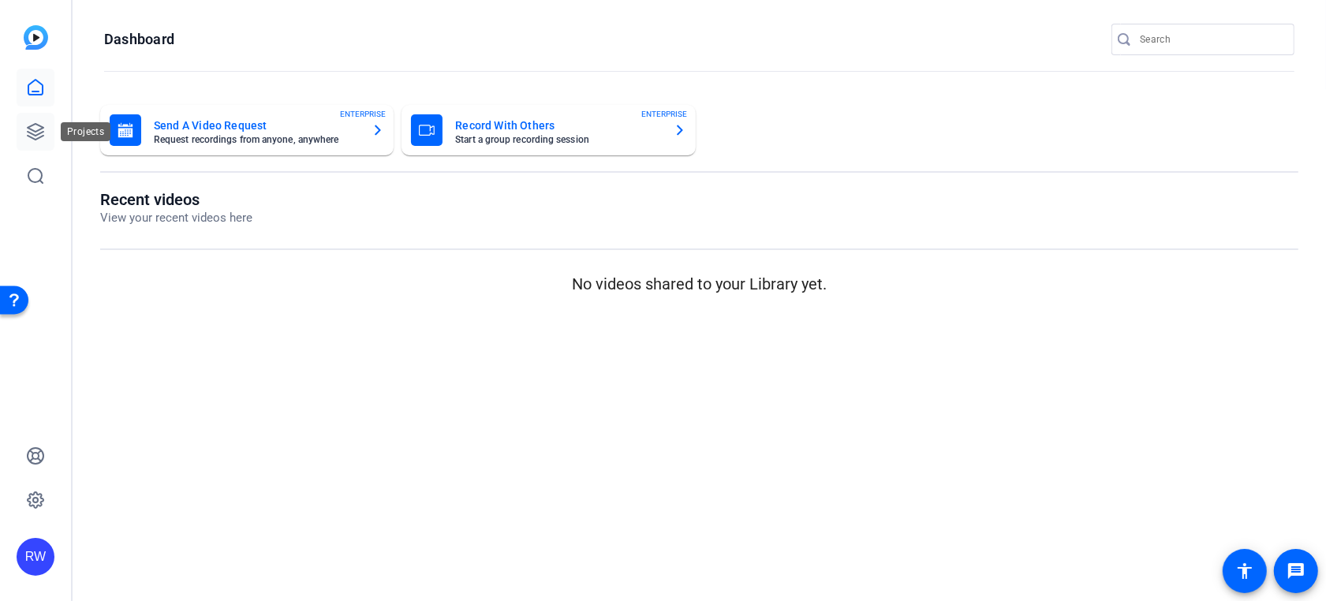
click at [35, 130] on icon at bounding box center [35, 131] width 19 height 19
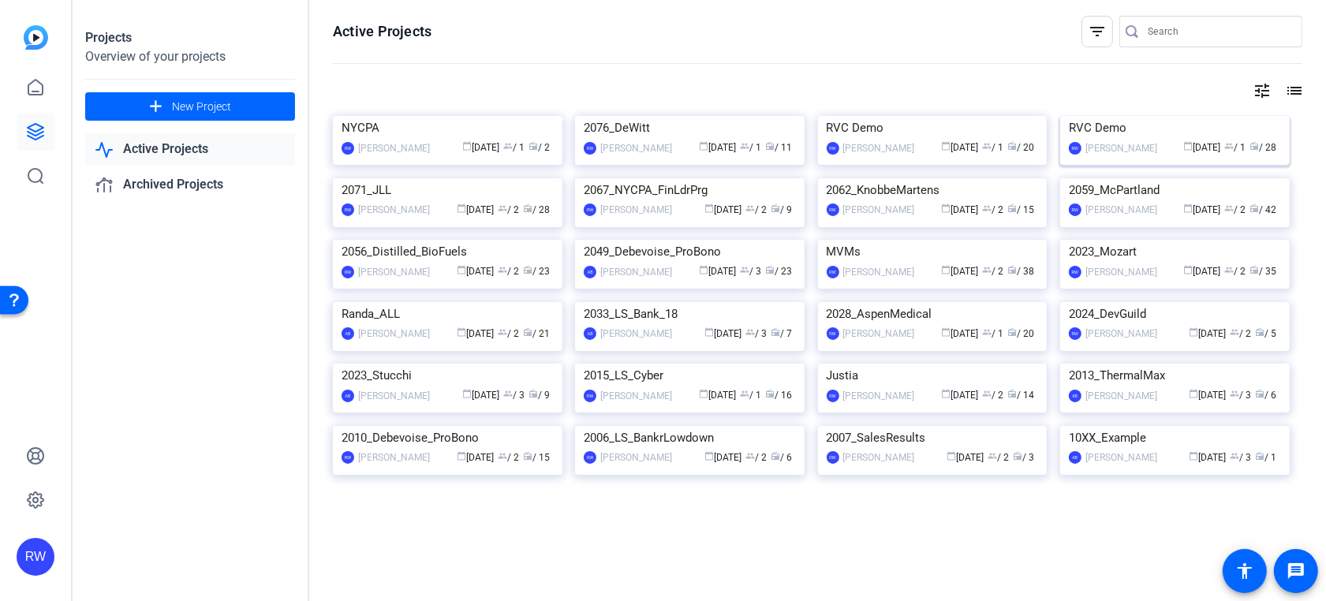
click at [1123, 116] on img at bounding box center [1175, 116] width 230 height 0
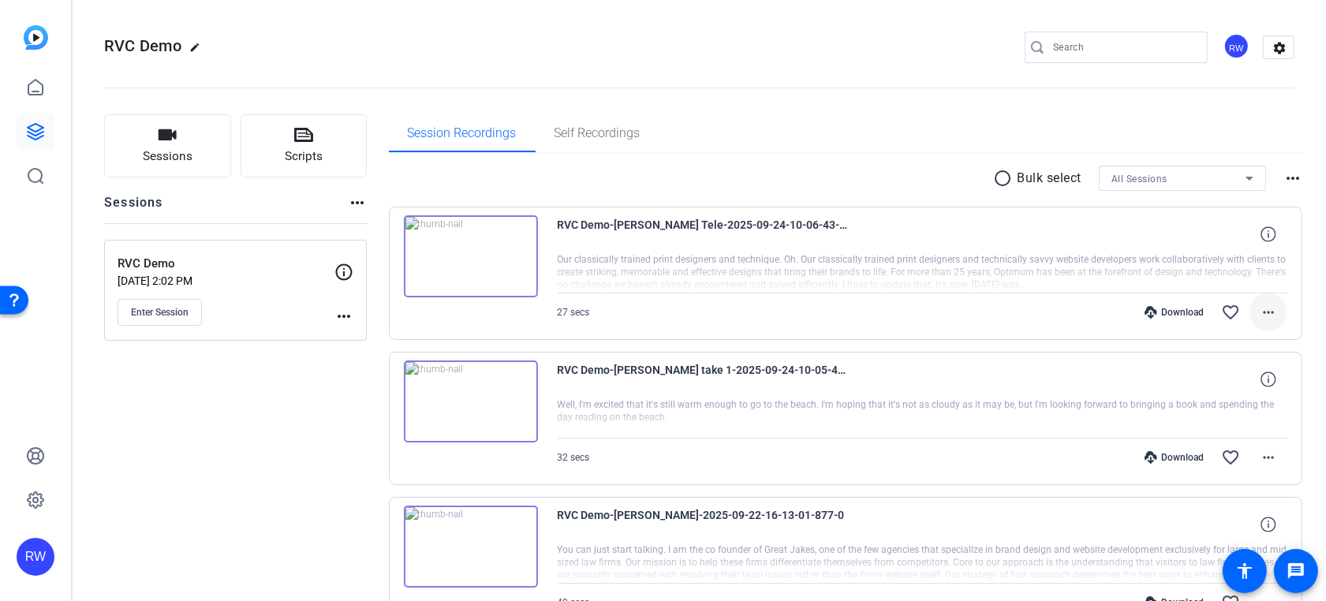
click at [1268, 316] on mat-icon "more_horiz" at bounding box center [1268, 312] width 19 height 19
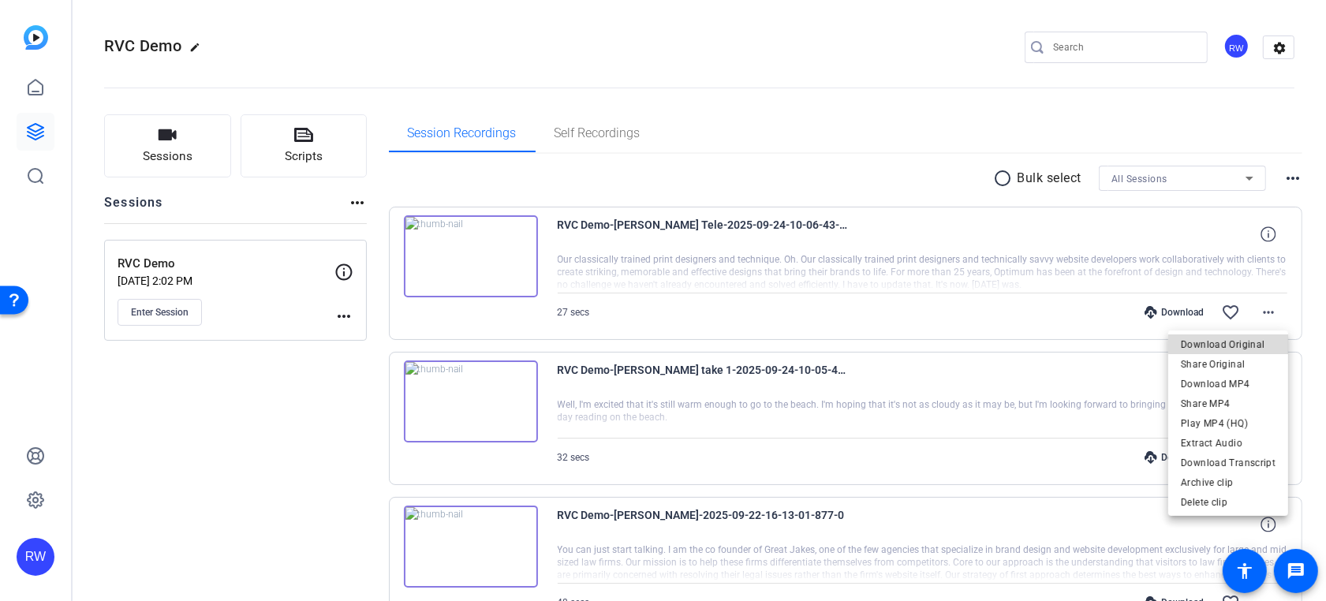
click at [1243, 338] on span "Download Original" at bounding box center [1228, 344] width 95 height 19
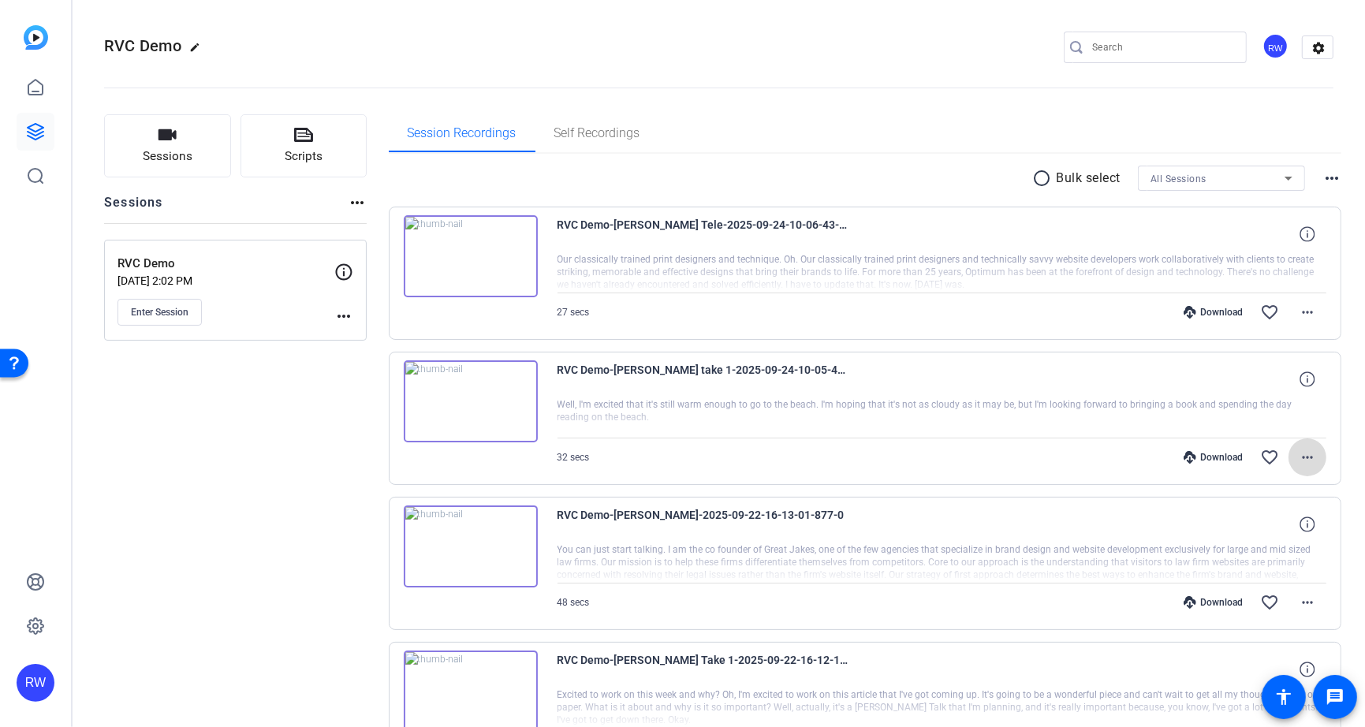
click at [1307, 461] on mat-icon "more_horiz" at bounding box center [1307, 457] width 19 height 19
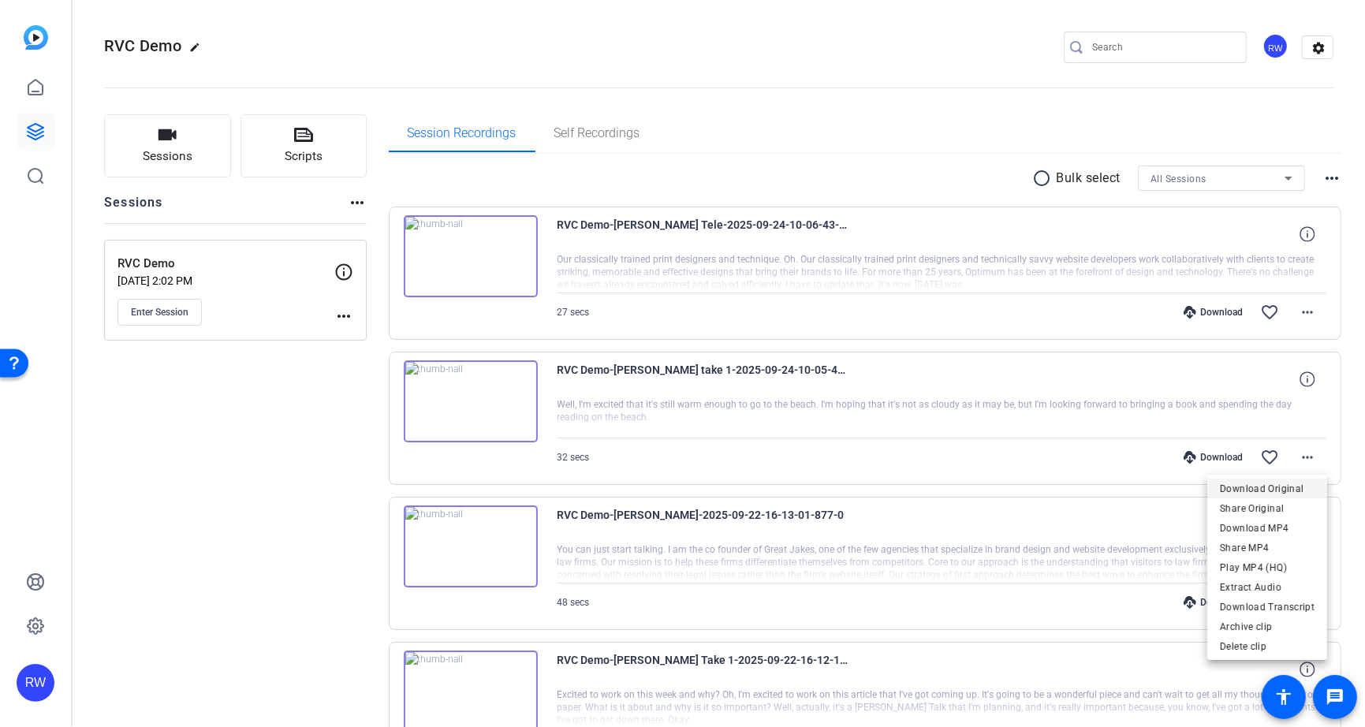
click at [1276, 491] on span "Download Original" at bounding box center [1267, 488] width 95 height 19
